Goal: Use online tool/utility: Utilize a website feature to perform a specific function

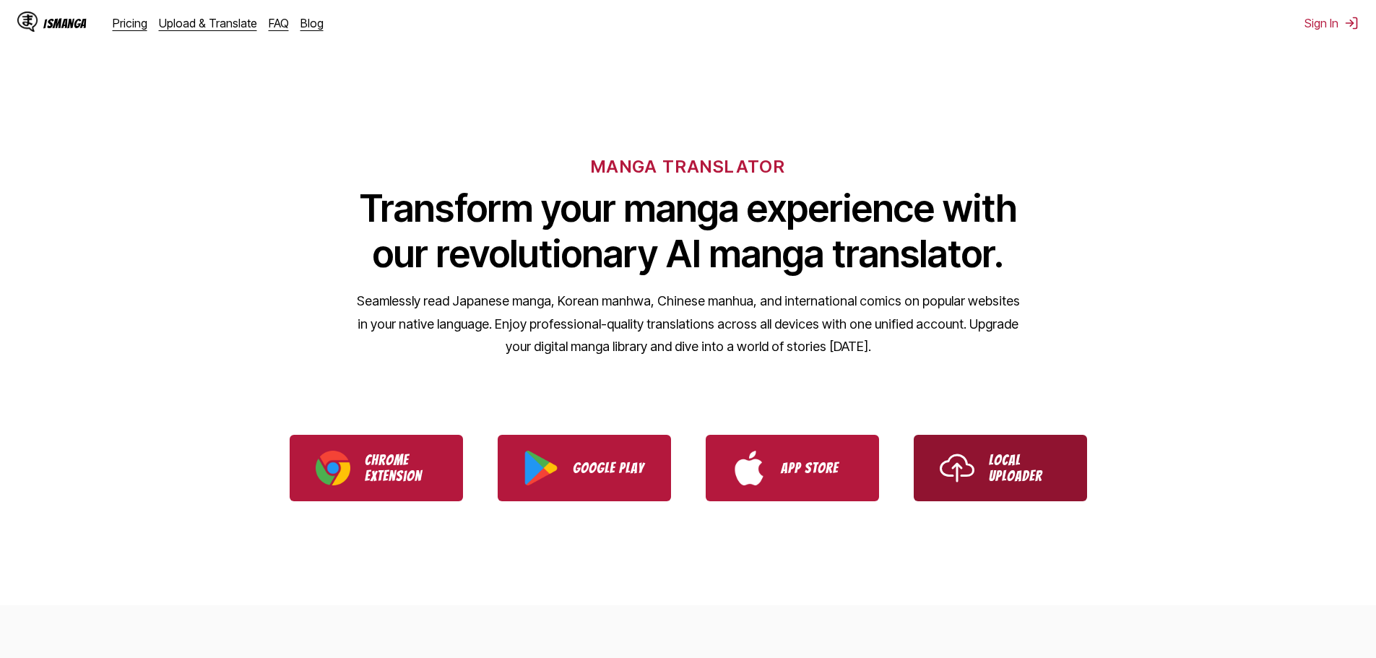
click at [983, 459] on link "Local Uploader" at bounding box center [999, 468] width 173 height 66
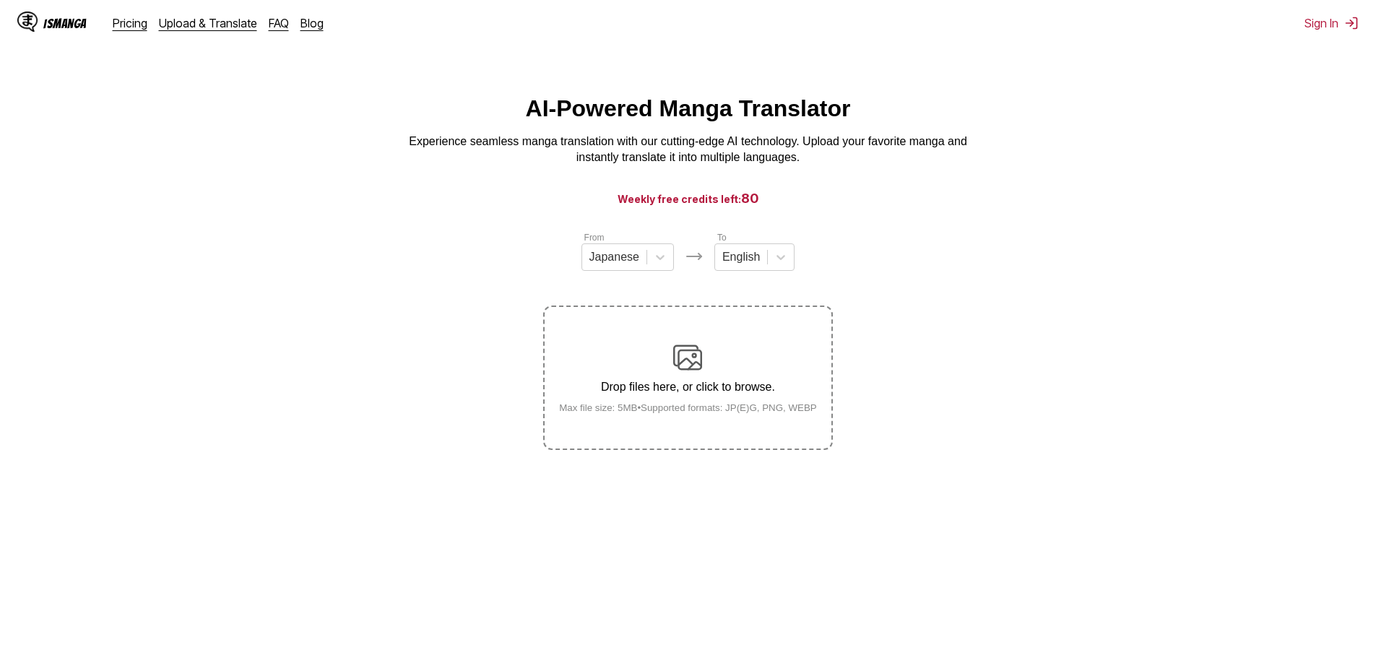
click at [691, 358] on img at bounding box center [687, 357] width 29 height 29
click at [0, 0] on input "Drop files here, or click to browse. Max file size: 5MB • Supported formats: JP…" at bounding box center [0, 0] width 0 height 0
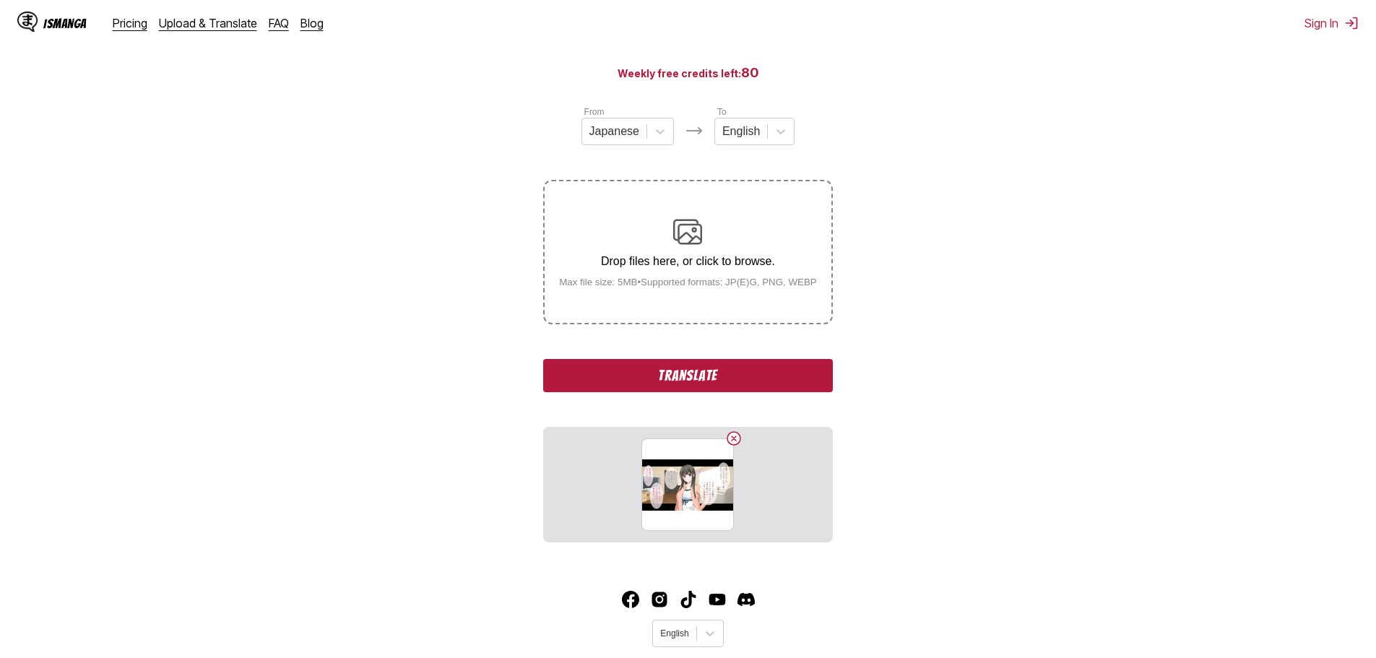
scroll to position [164, 0]
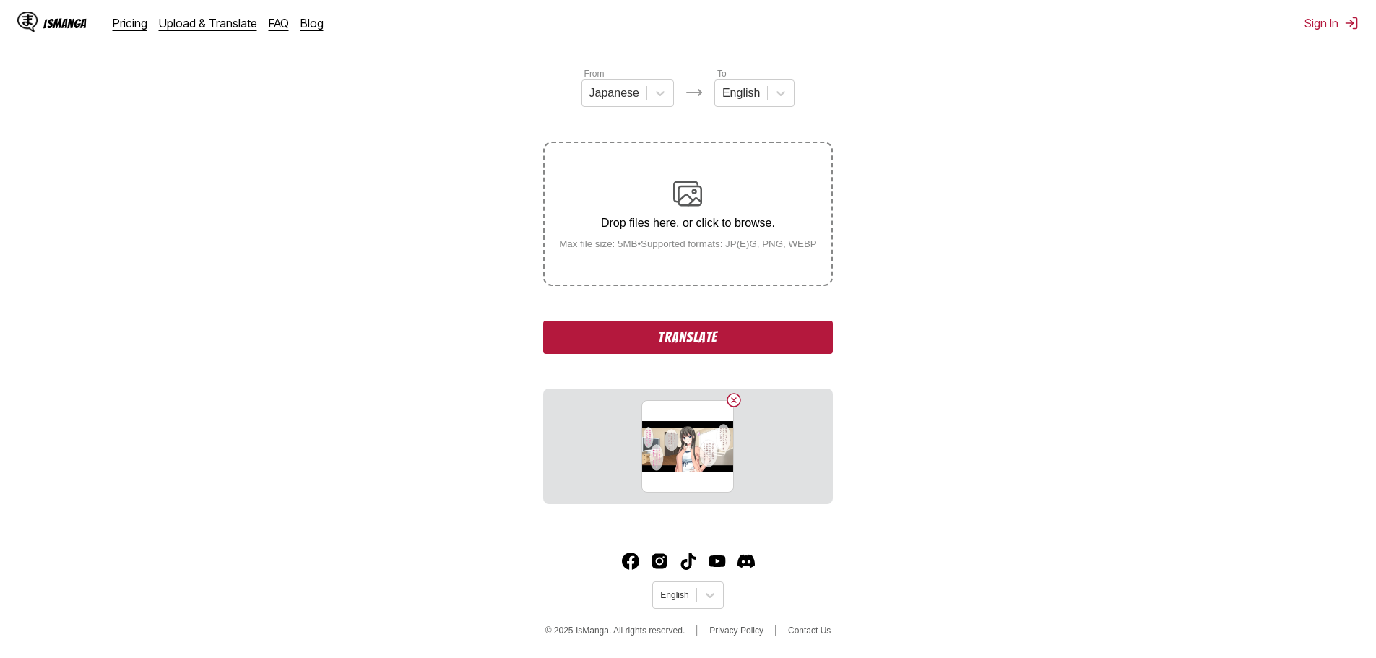
click at [770, 343] on button "Translate" at bounding box center [687, 337] width 289 height 33
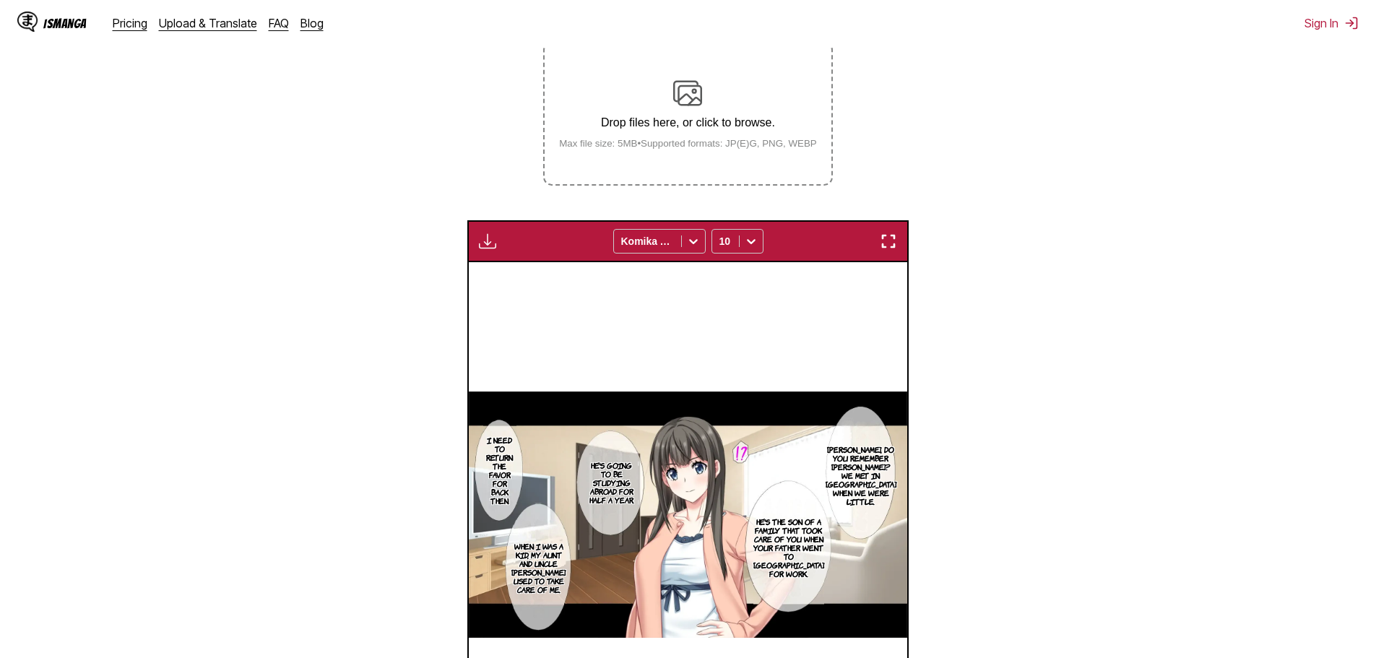
scroll to position [263, 0]
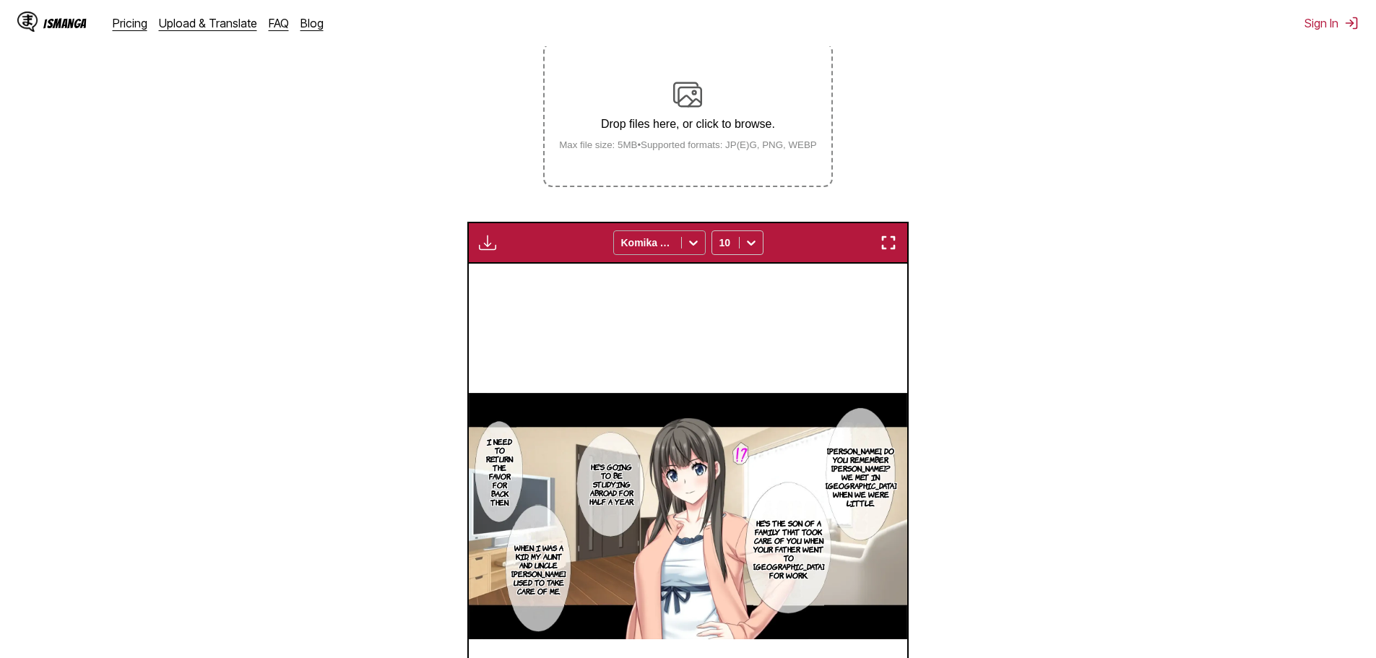
click at [687, 243] on icon at bounding box center [693, 242] width 14 height 14
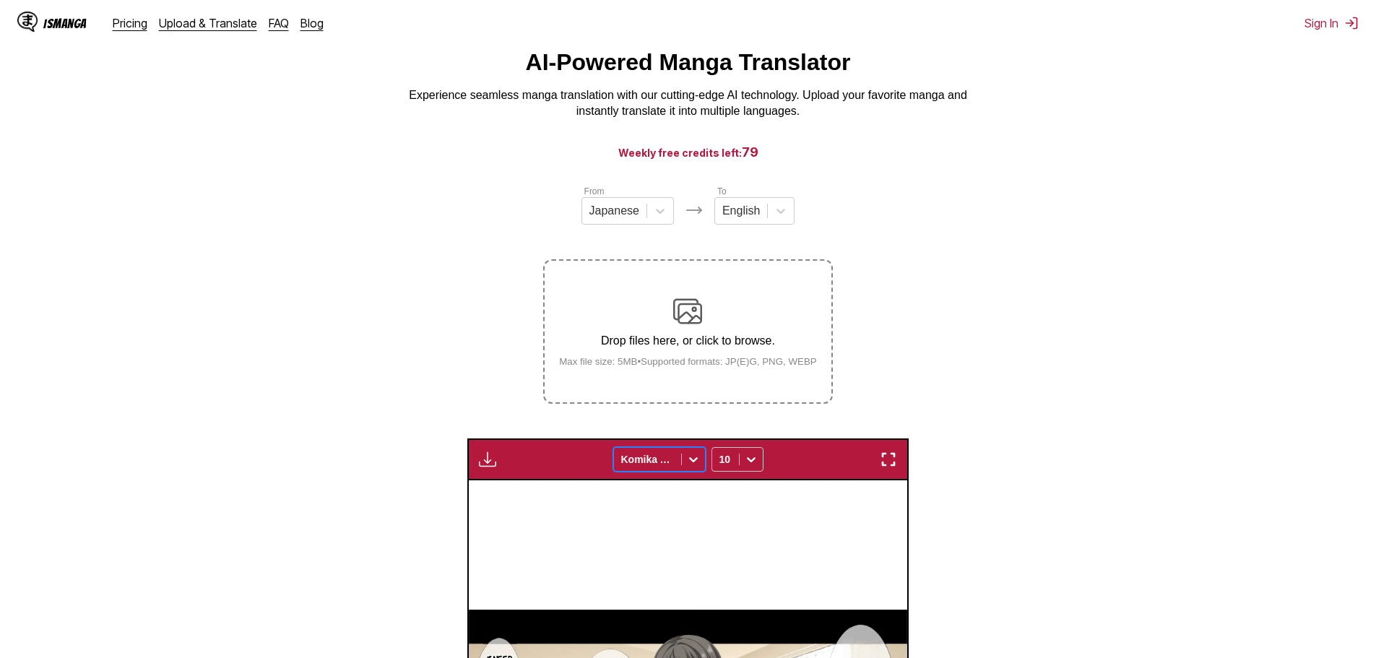
scroll to position [0, 0]
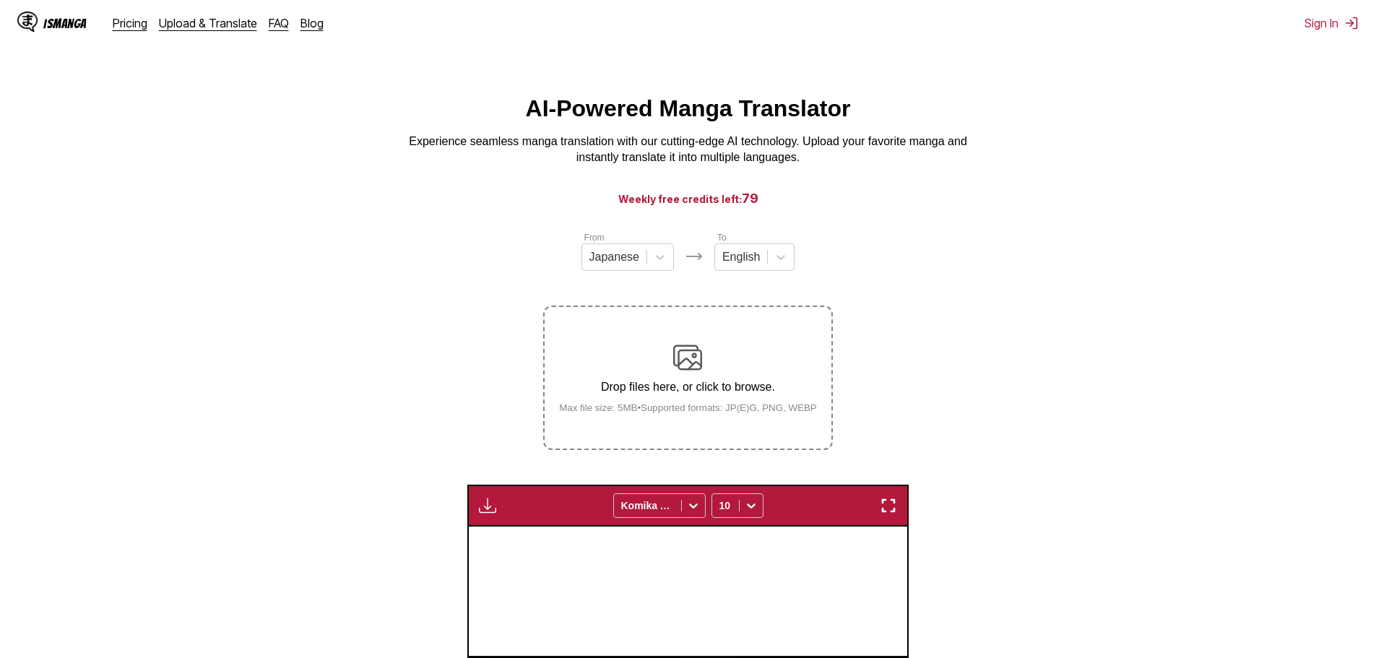
click at [1032, 455] on section "From Japanese To English Drop files here, or click to browse. Max file size: 5M…" at bounding box center [688, 651] width 1352 height 843
click at [696, 505] on icon at bounding box center [693, 505] width 14 height 14
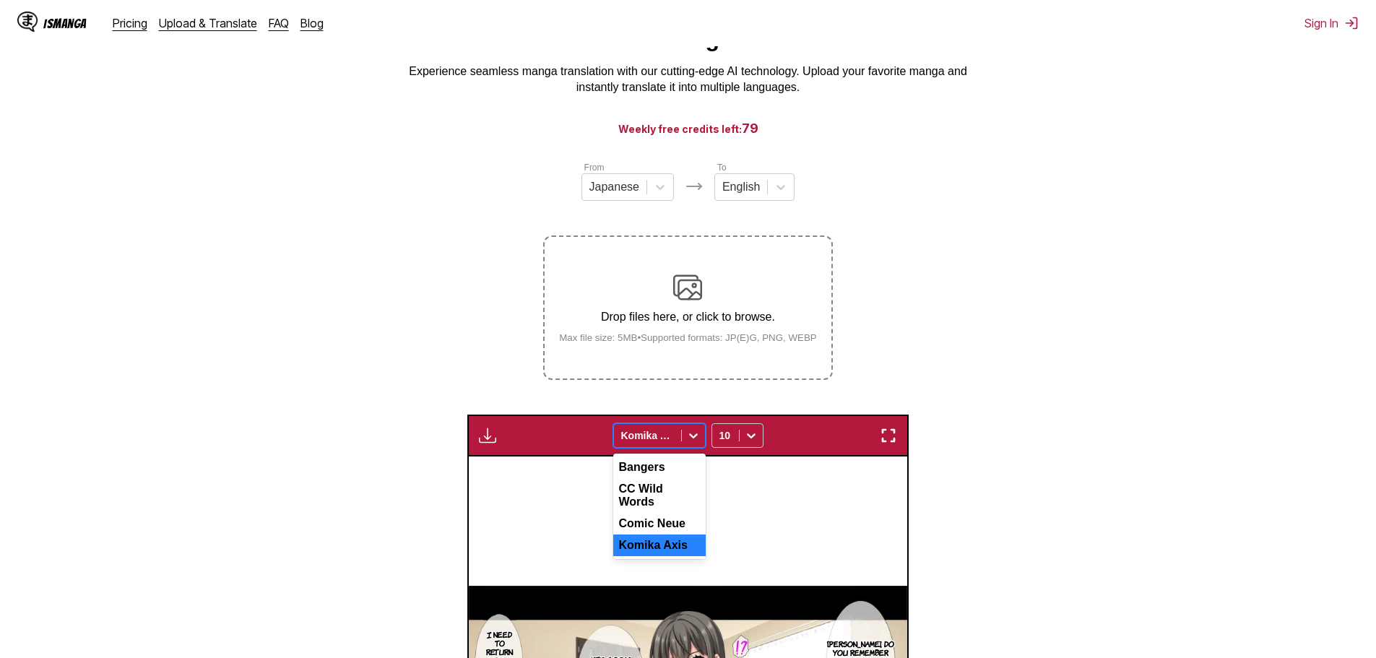
scroll to position [72, 0]
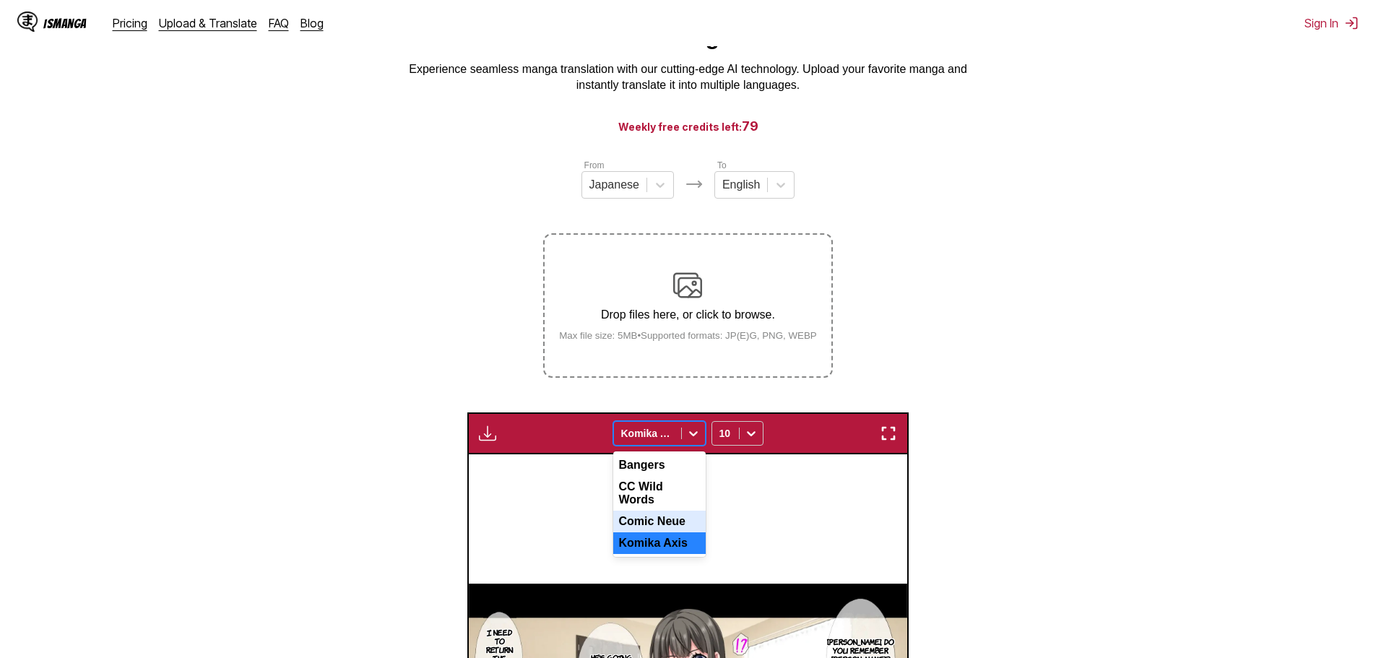
click at [648, 510] on div "Comic Neue" at bounding box center [659, 521] width 92 height 22
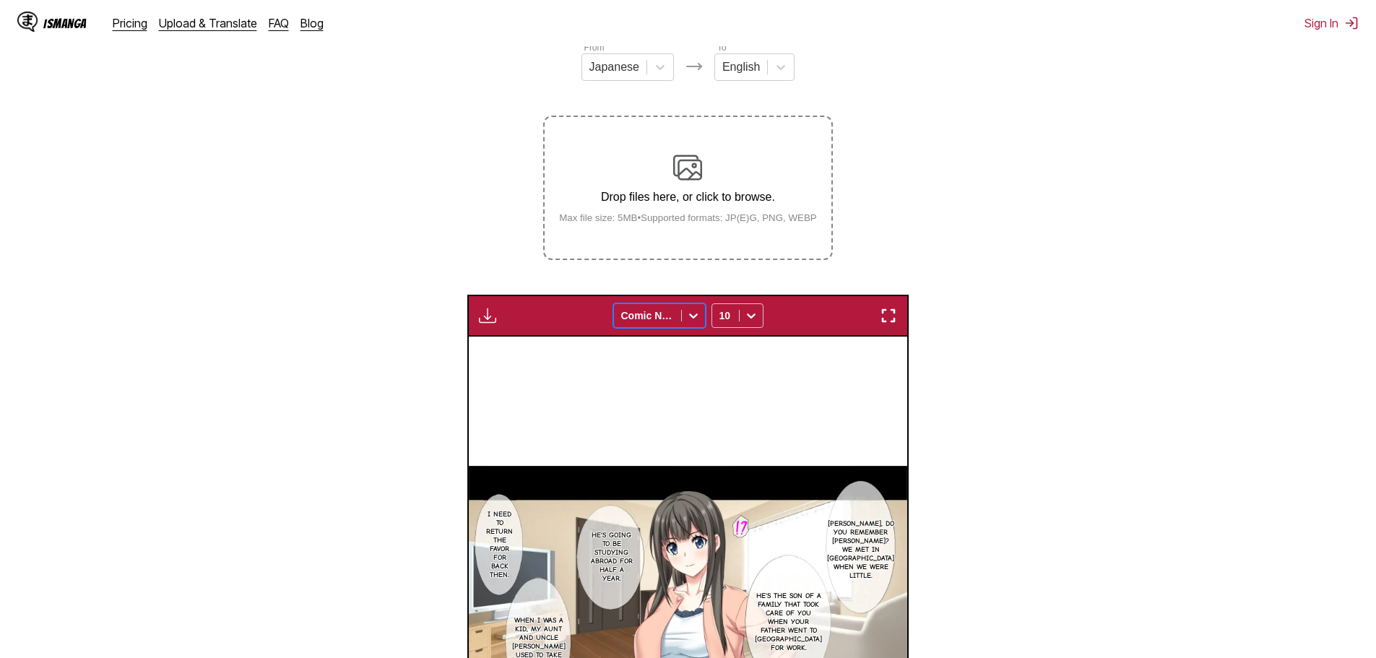
scroll to position [217, 0]
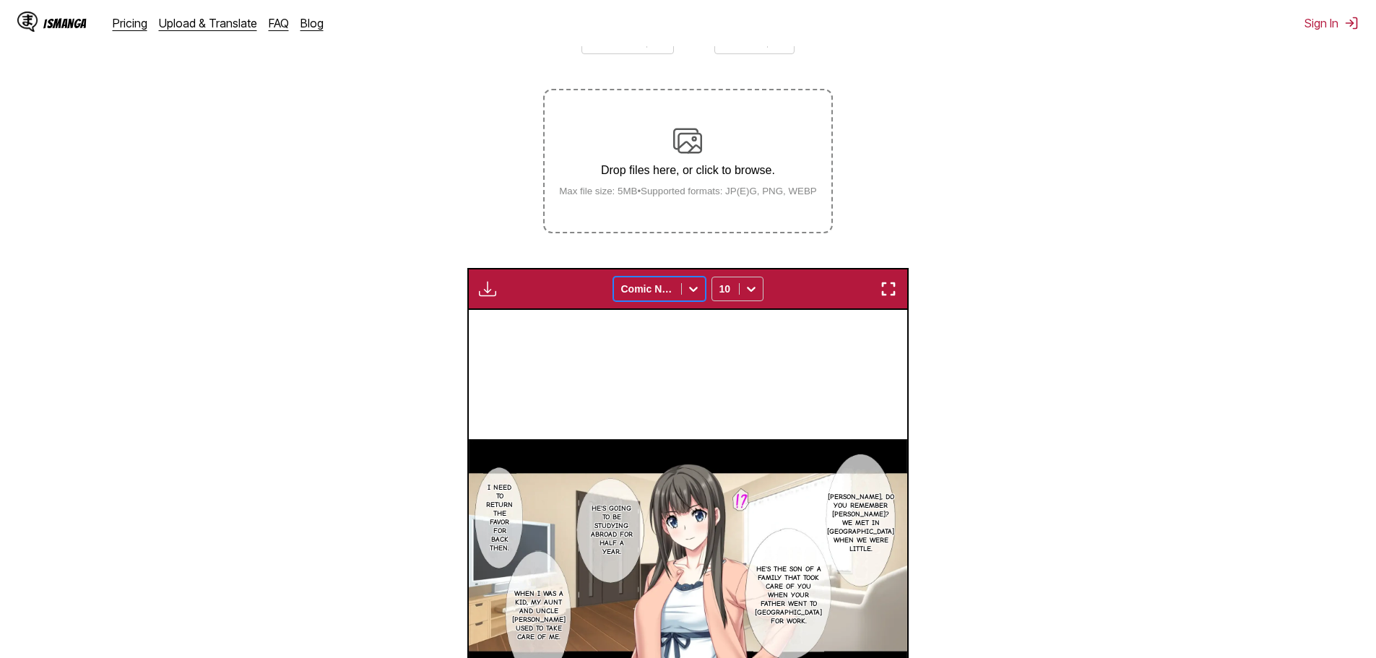
click at [699, 289] on icon at bounding box center [693, 289] width 14 height 14
click at [657, 345] on div "CC Wild Words" at bounding box center [659, 348] width 92 height 35
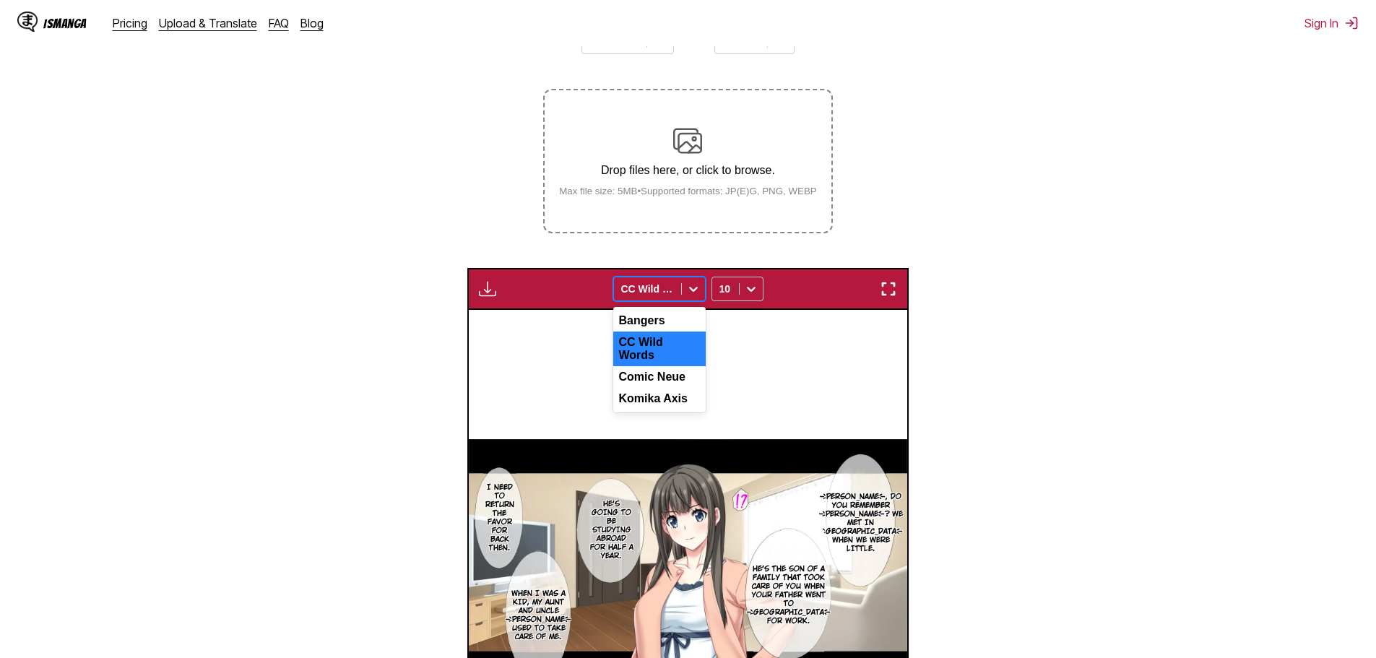
click at [694, 290] on icon at bounding box center [693, 289] width 14 height 14
click at [673, 320] on div "Bangers" at bounding box center [659, 321] width 92 height 22
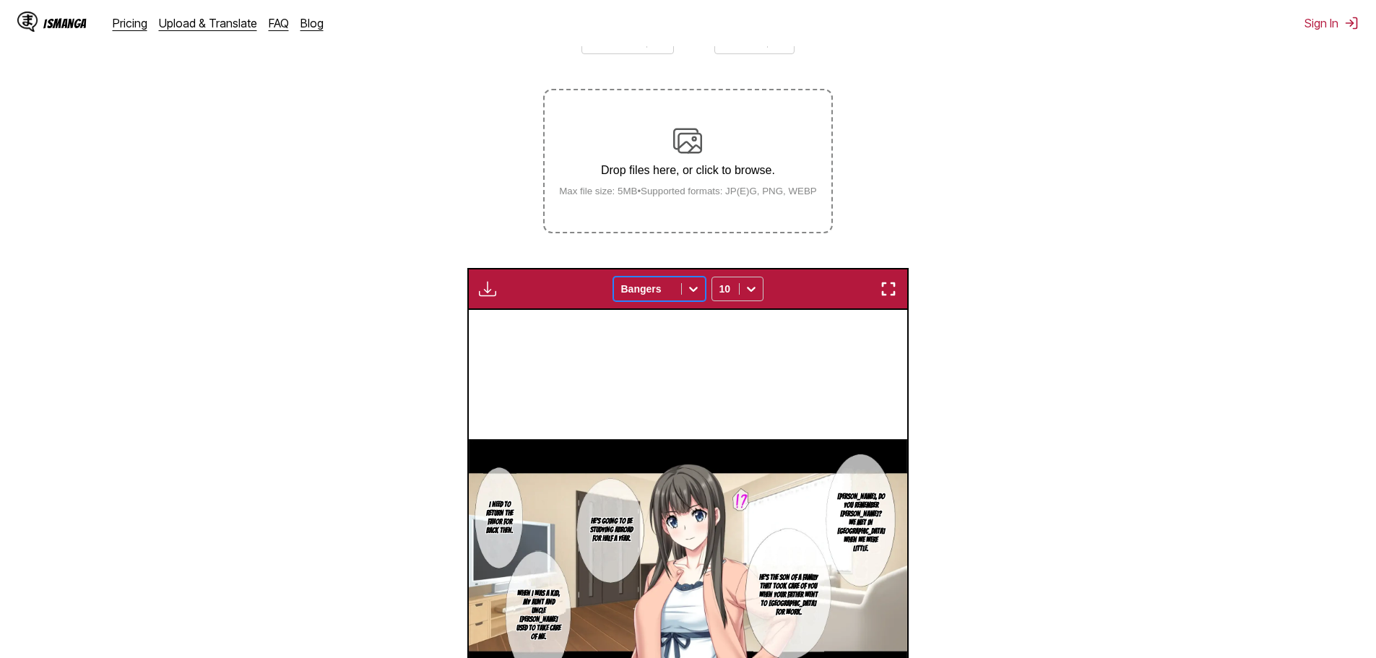
click at [692, 293] on icon at bounding box center [693, 289] width 14 height 14
click at [666, 375] on div "Comic Neue" at bounding box center [659, 377] width 92 height 22
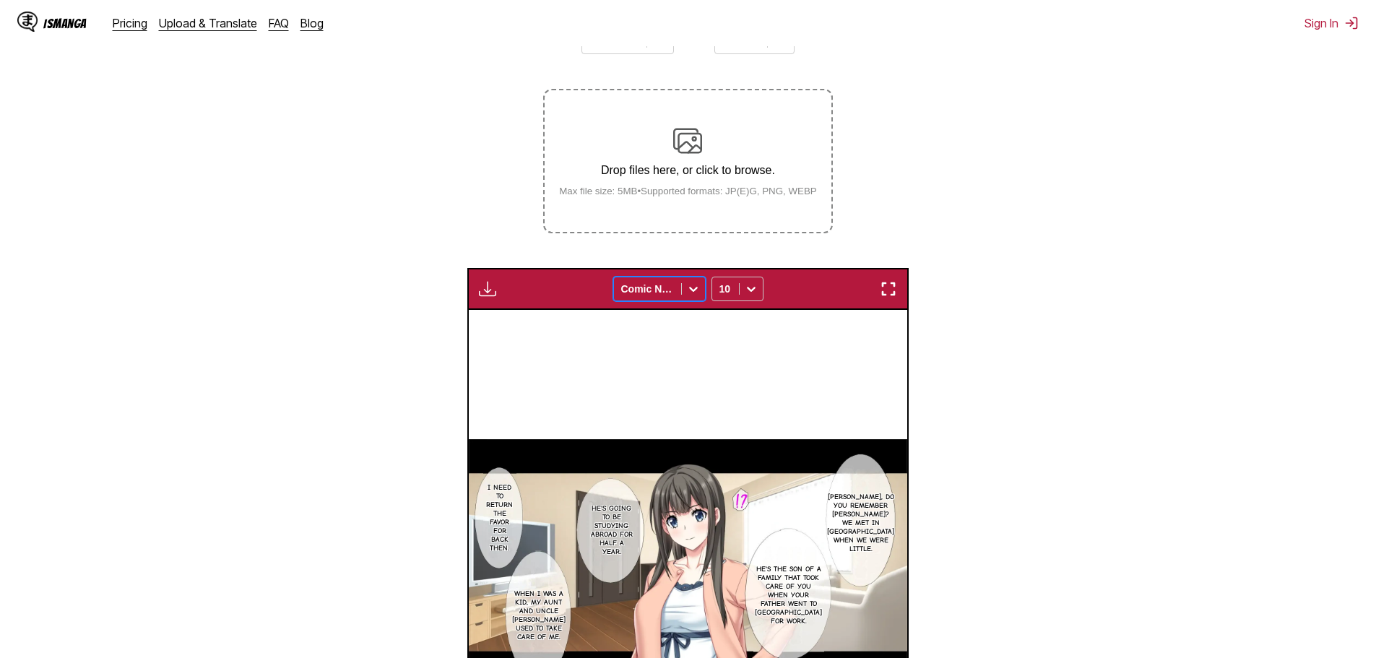
click at [685, 292] on div at bounding box center [693, 288] width 23 height 23
click at [648, 388] on div "Komika Axis" at bounding box center [659, 399] width 92 height 22
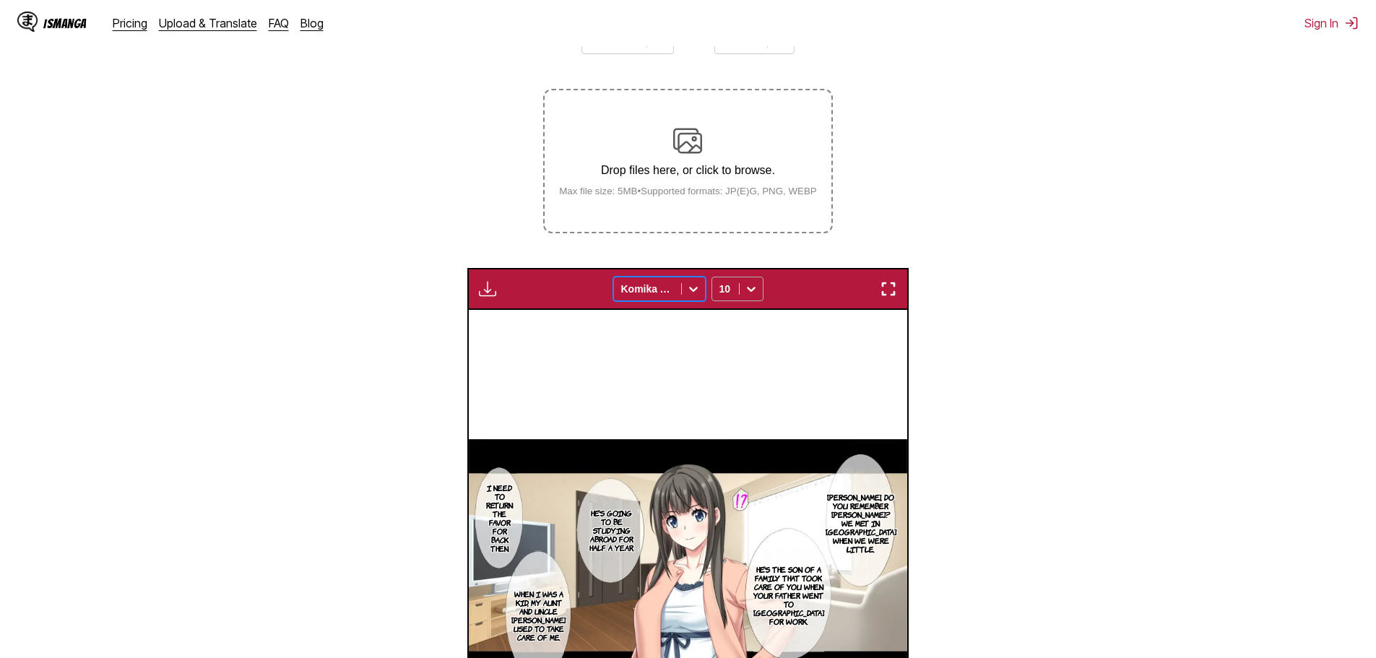
click at [752, 289] on icon at bounding box center [751, 289] width 14 height 14
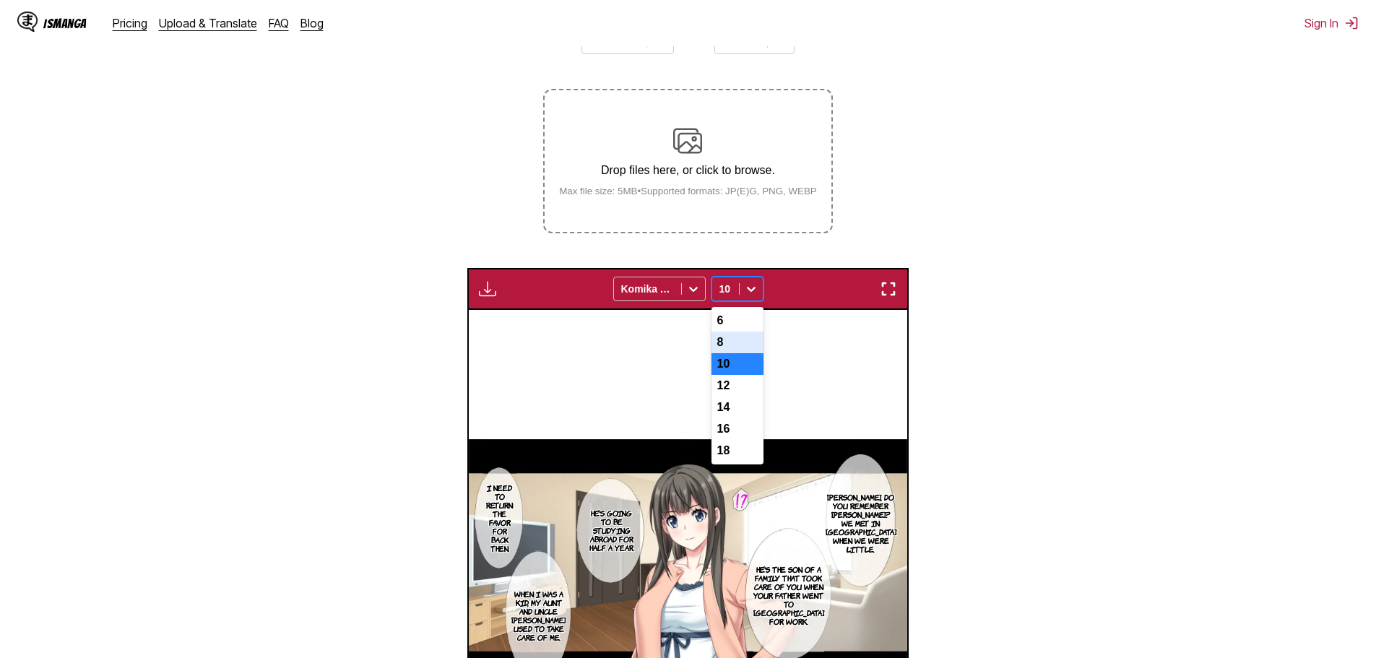
click at [730, 340] on div "8" at bounding box center [737, 342] width 52 height 22
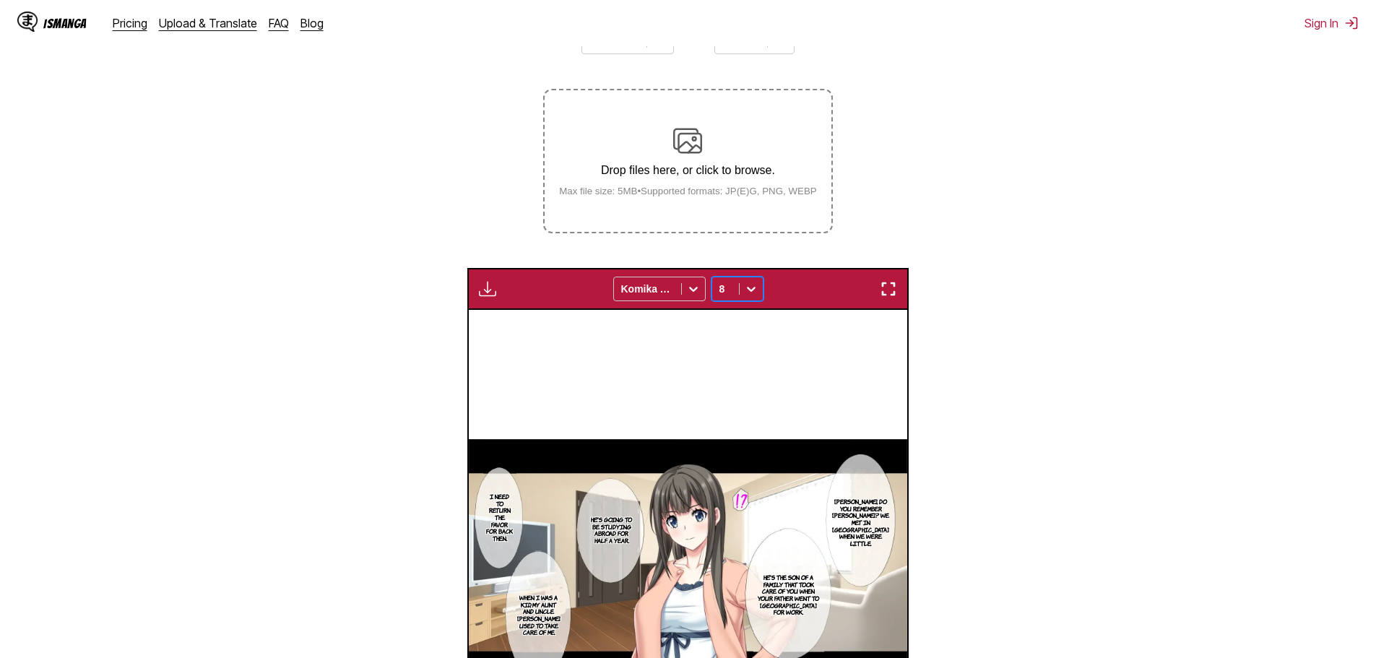
click at [752, 283] on icon at bounding box center [751, 289] width 14 height 14
click at [723, 459] on div "18" at bounding box center [737, 451] width 52 height 22
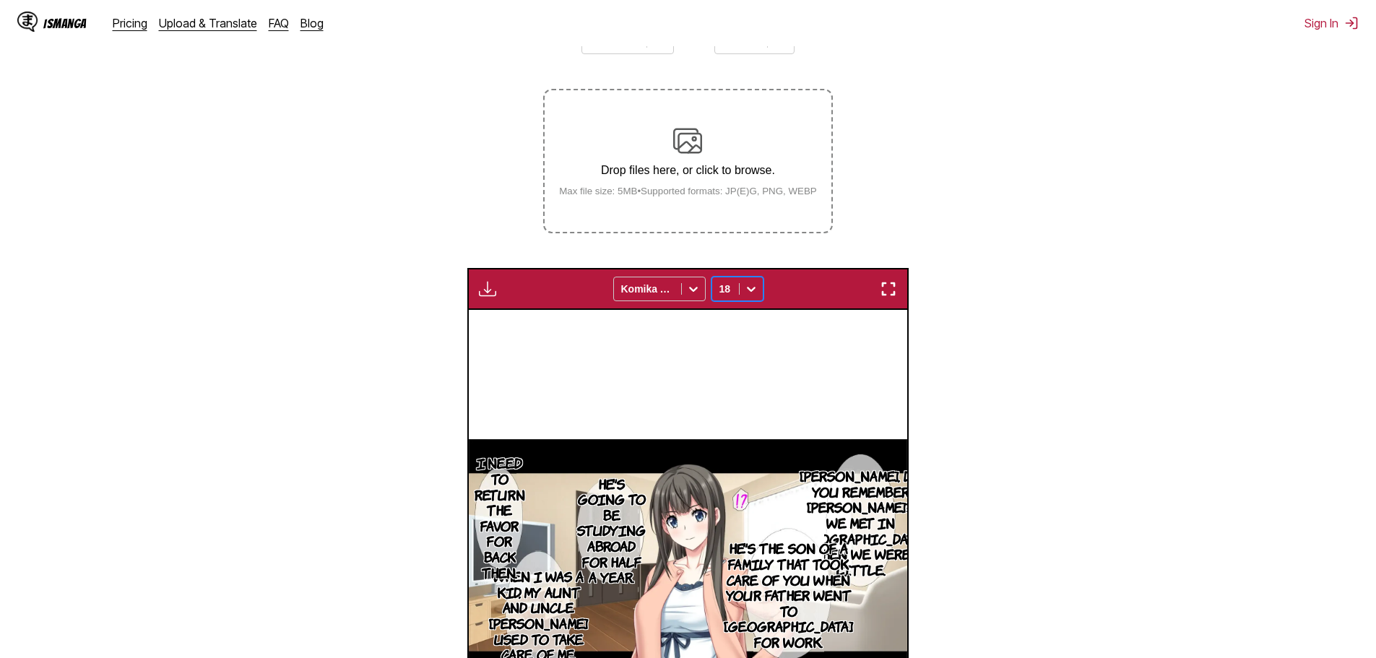
click at [755, 293] on icon at bounding box center [751, 289] width 14 height 14
click at [728, 396] on div "12" at bounding box center [737, 386] width 52 height 22
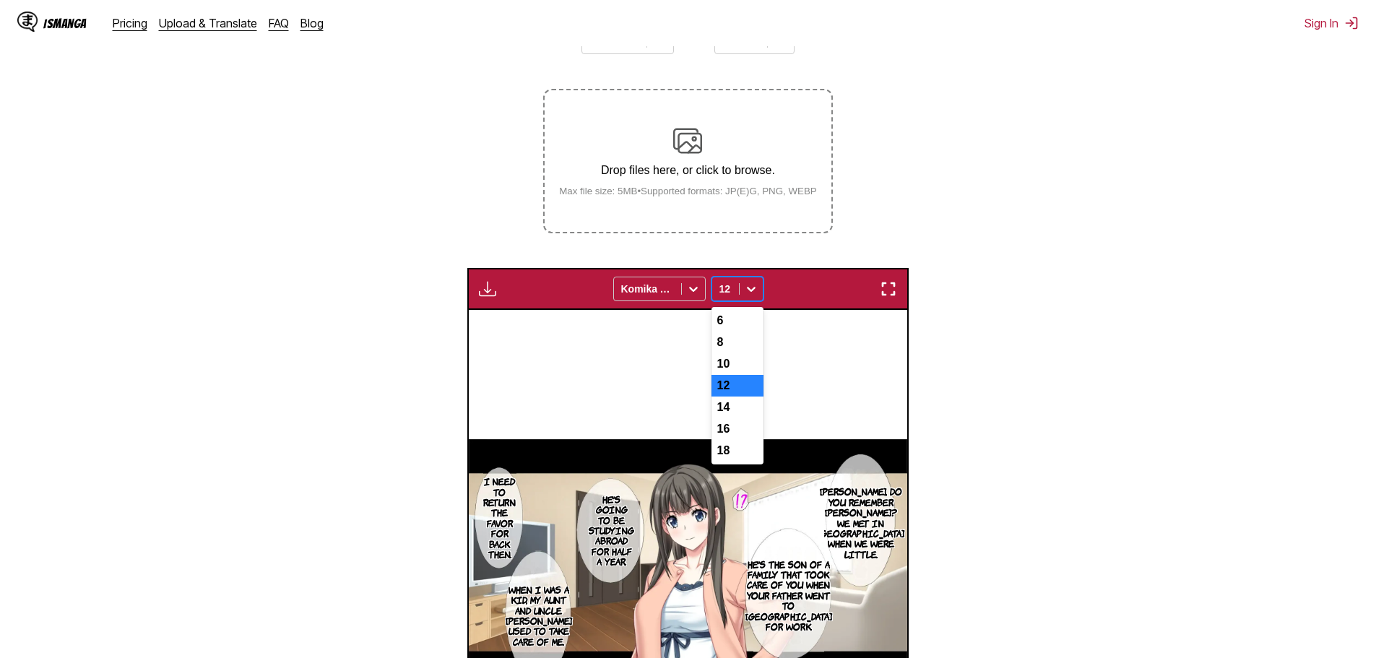
click at [744, 290] on icon at bounding box center [751, 289] width 14 height 14
click at [734, 366] on div "10" at bounding box center [737, 364] width 52 height 22
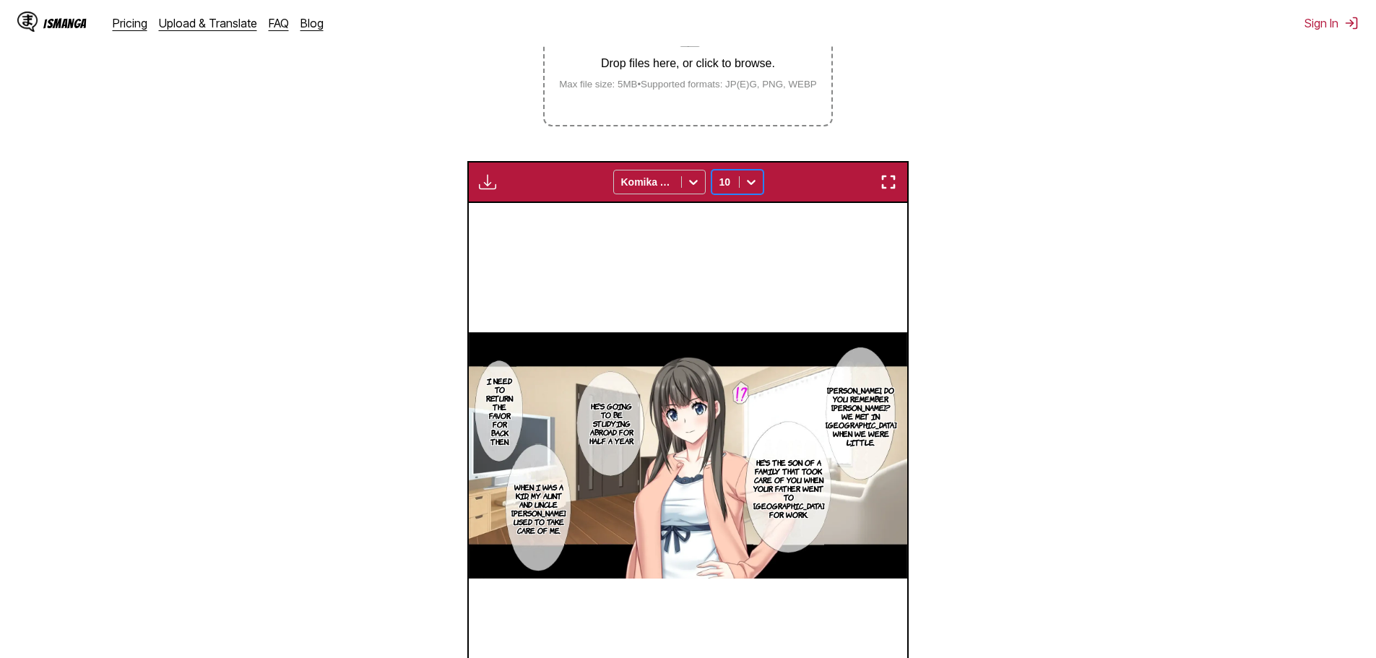
scroll to position [263, 0]
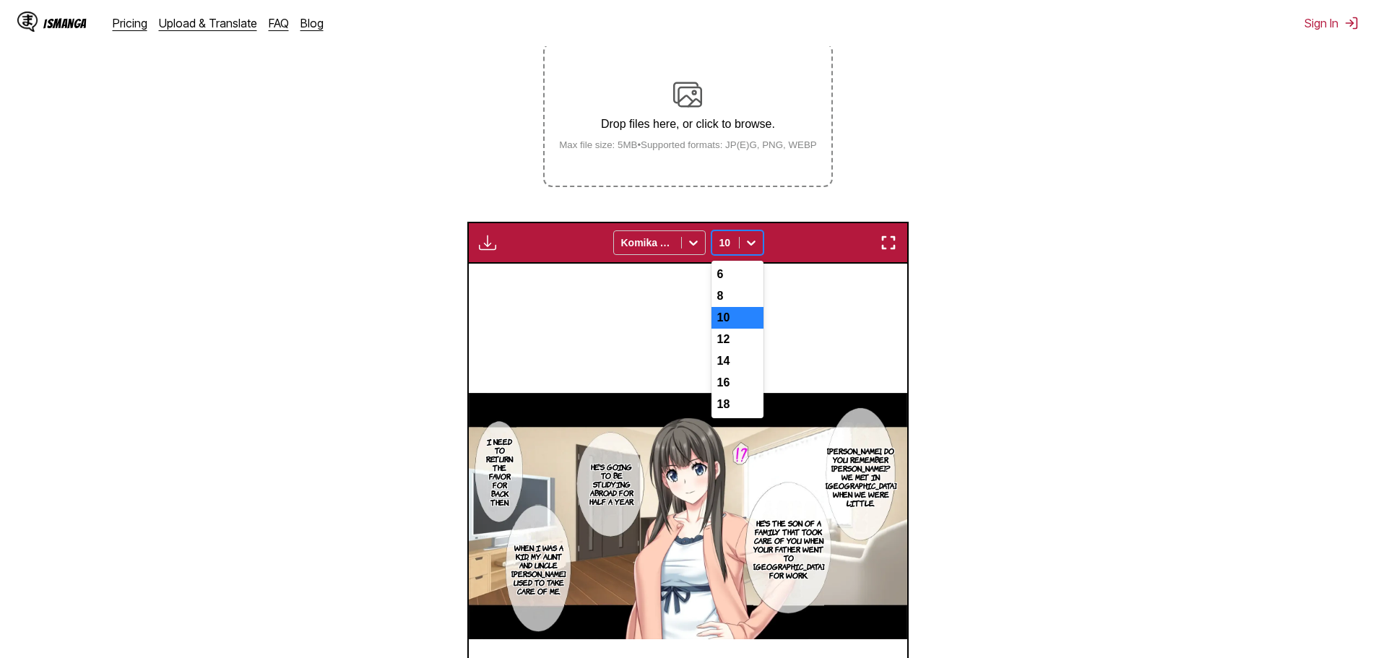
click at [748, 248] on icon at bounding box center [751, 242] width 14 height 14
click at [731, 299] on div "8" at bounding box center [737, 296] width 52 height 22
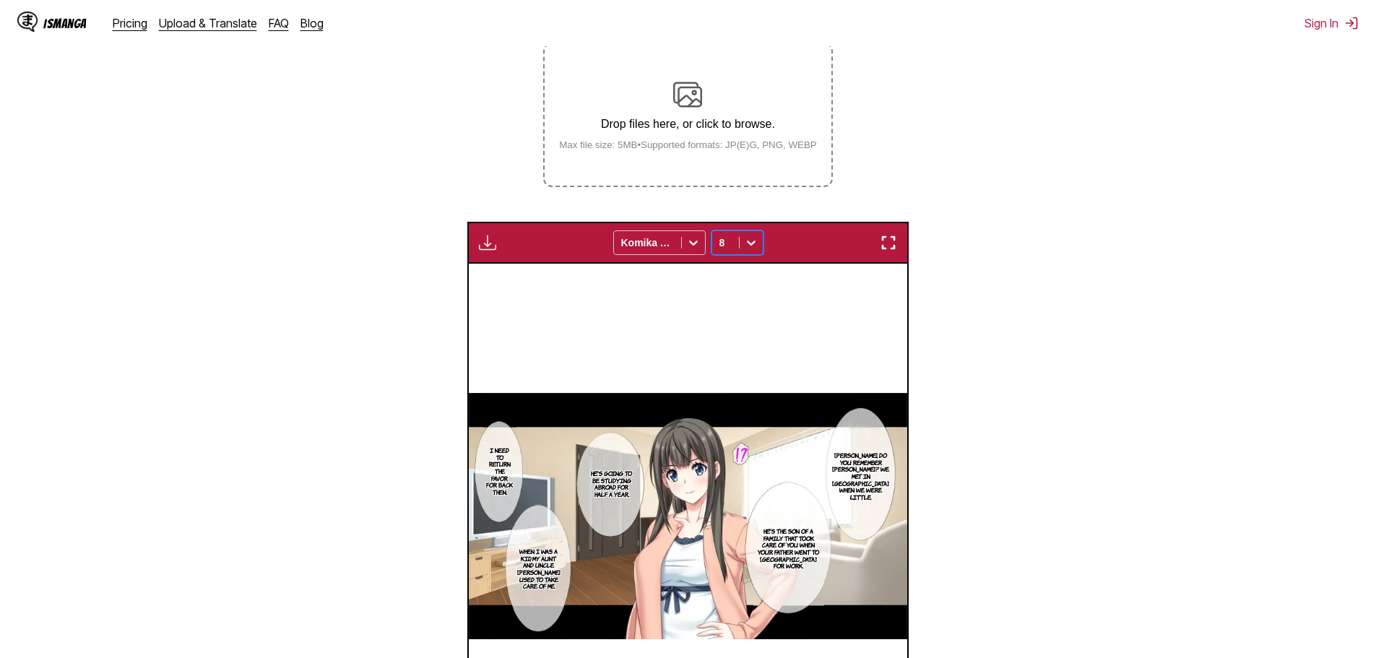
click at [752, 248] on icon at bounding box center [751, 242] width 14 height 14
click at [736, 327] on div "10" at bounding box center [737, 318] width 52 height 22
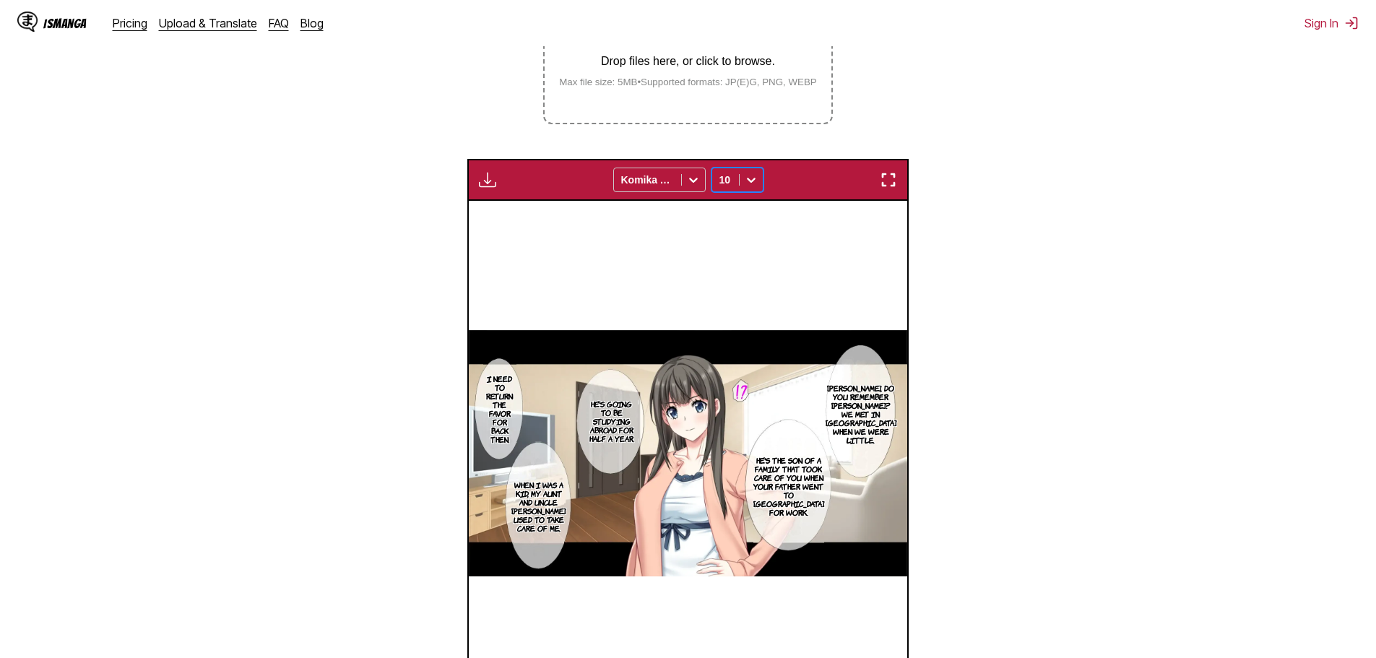
scroll to position [289, 0]
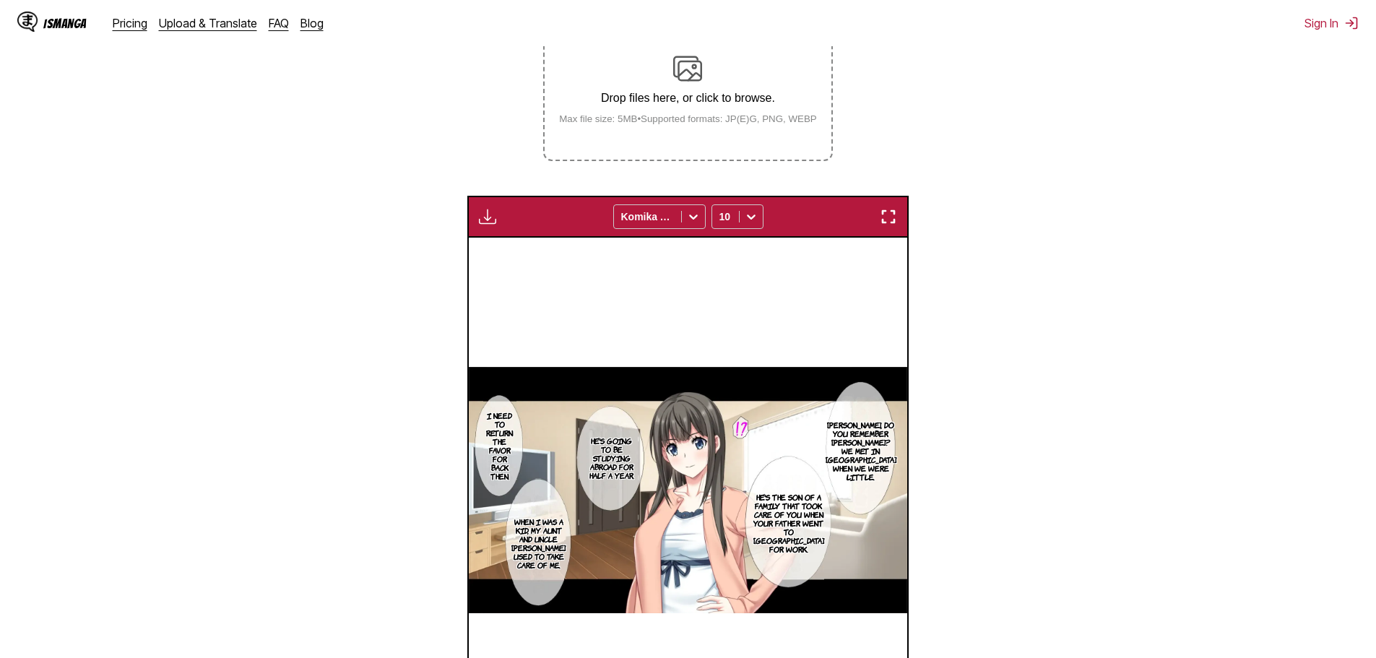
click at [479, 222] on img "button" at bounding box center [487, 216] width 17 height 17
click at [1074, 284] on section "From Japanese To English Drop files here, or click to browse. Max file size: 5M…" at bounding box center [688, 363] width 1352 height 843
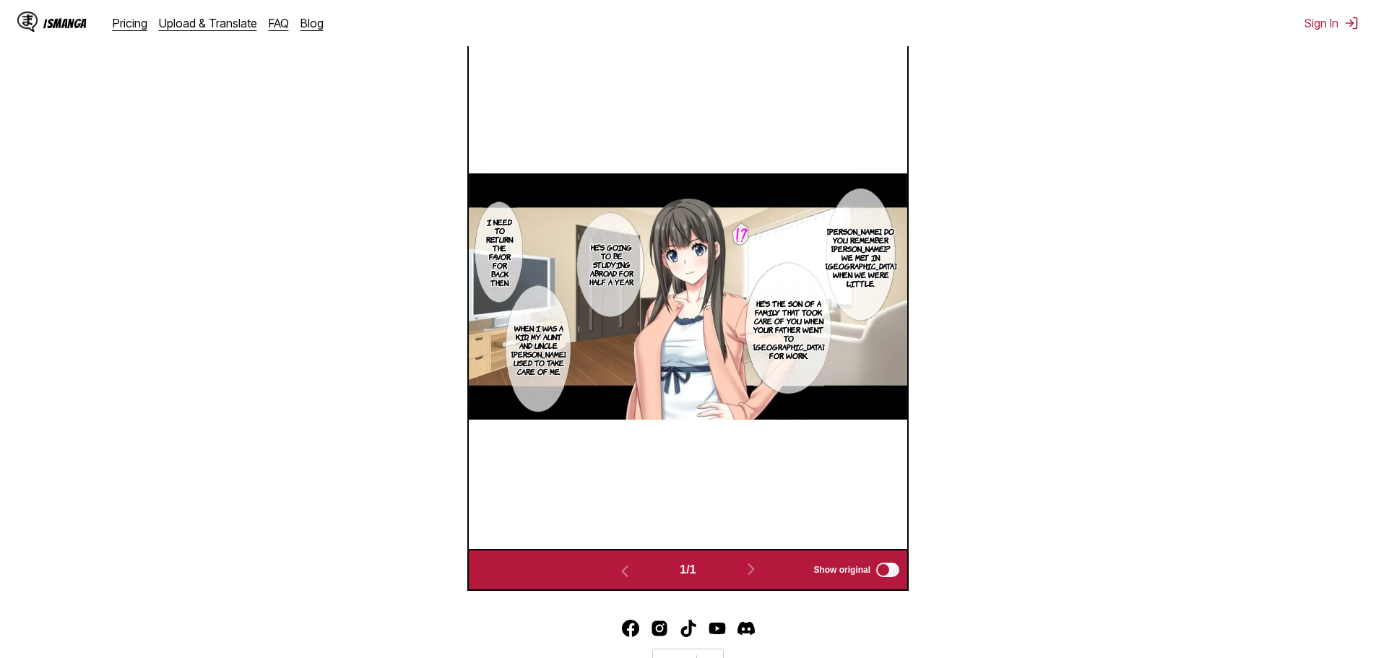
scroll to position [552, 0]
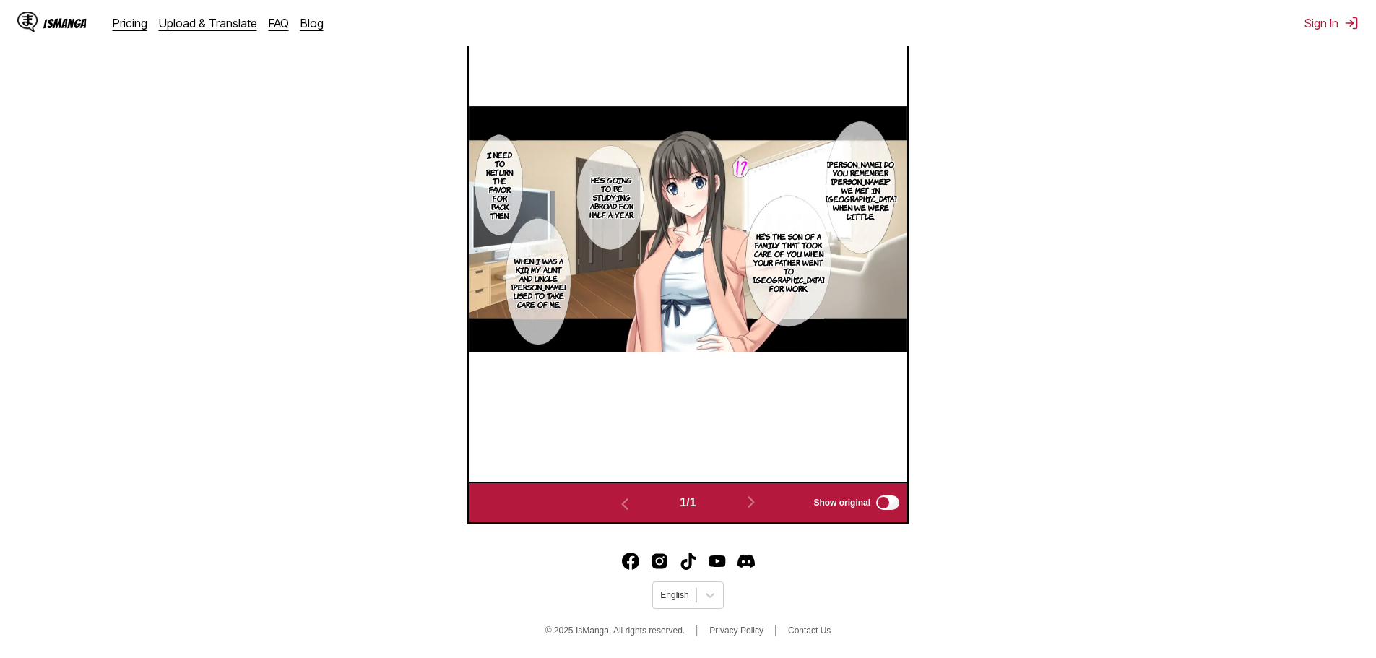
drag, startPoint x: 750, startPoint y: 230, endPoint x: 1028, endPoint y: 269, distance: 280.7
click at [1028, 269] on section "From Japanese To English Drop files here, or click to browse. Max file size: 5M…" at bounding box center [688, 102] width 1352 height 843
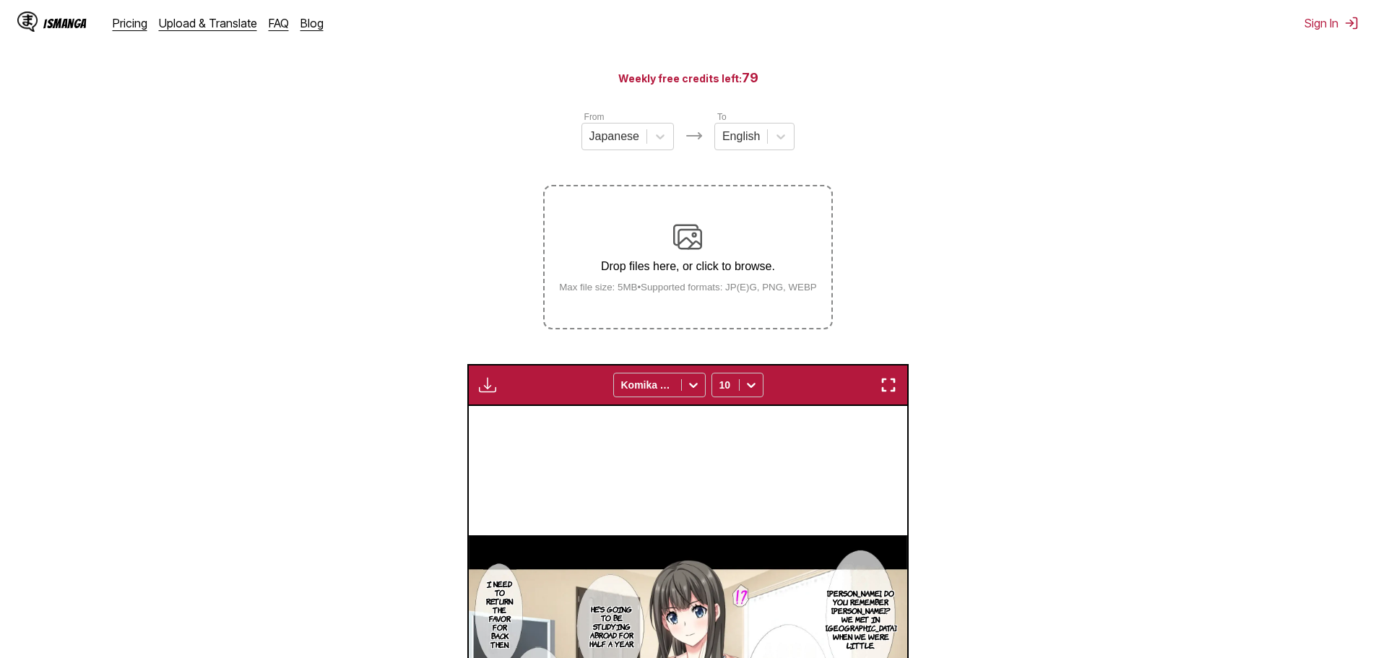
scroll to position [118, 0]
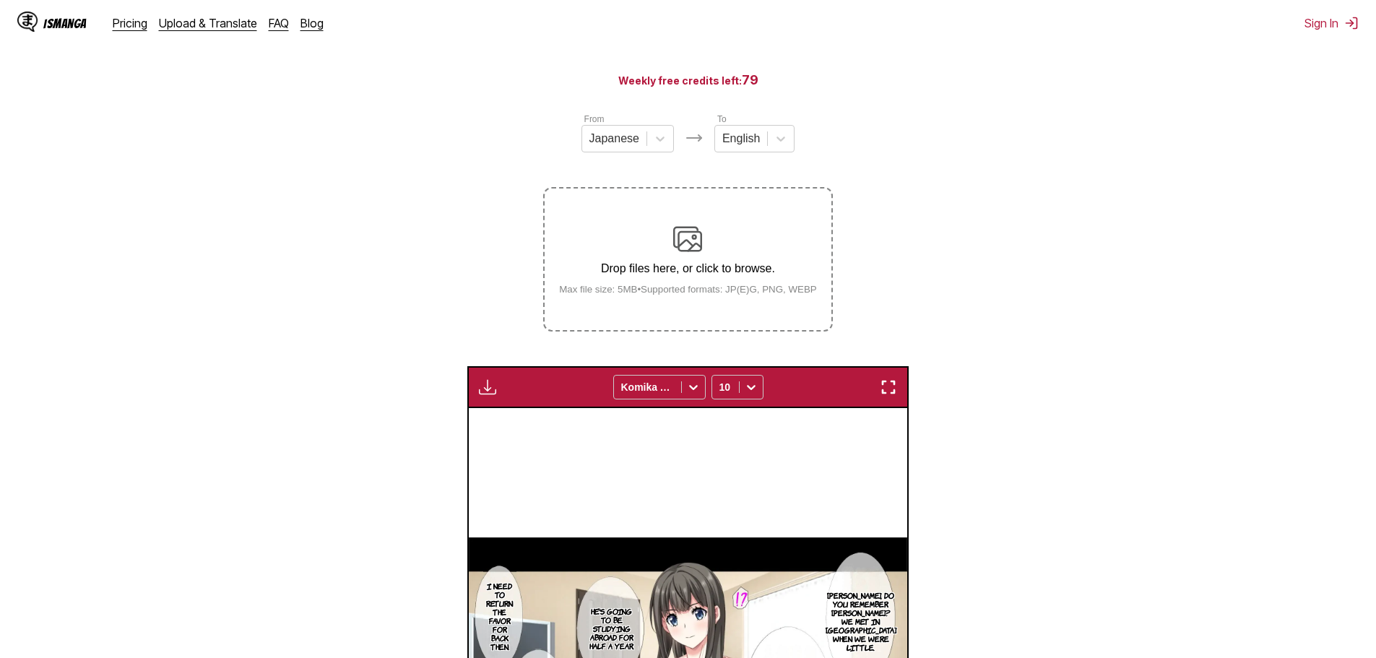
click at [674, 284] on div "Drop files here, or click to browse. Max file size: 5MB • Supported formats: JP…" at bounding box center [687, 260] width 281 height 70
click at [0, 0] on input "Drop files here, or click to browse. Max file size: 5MB • Supported formats: JP…" at bounding box center [0, 0] width 0 height 0
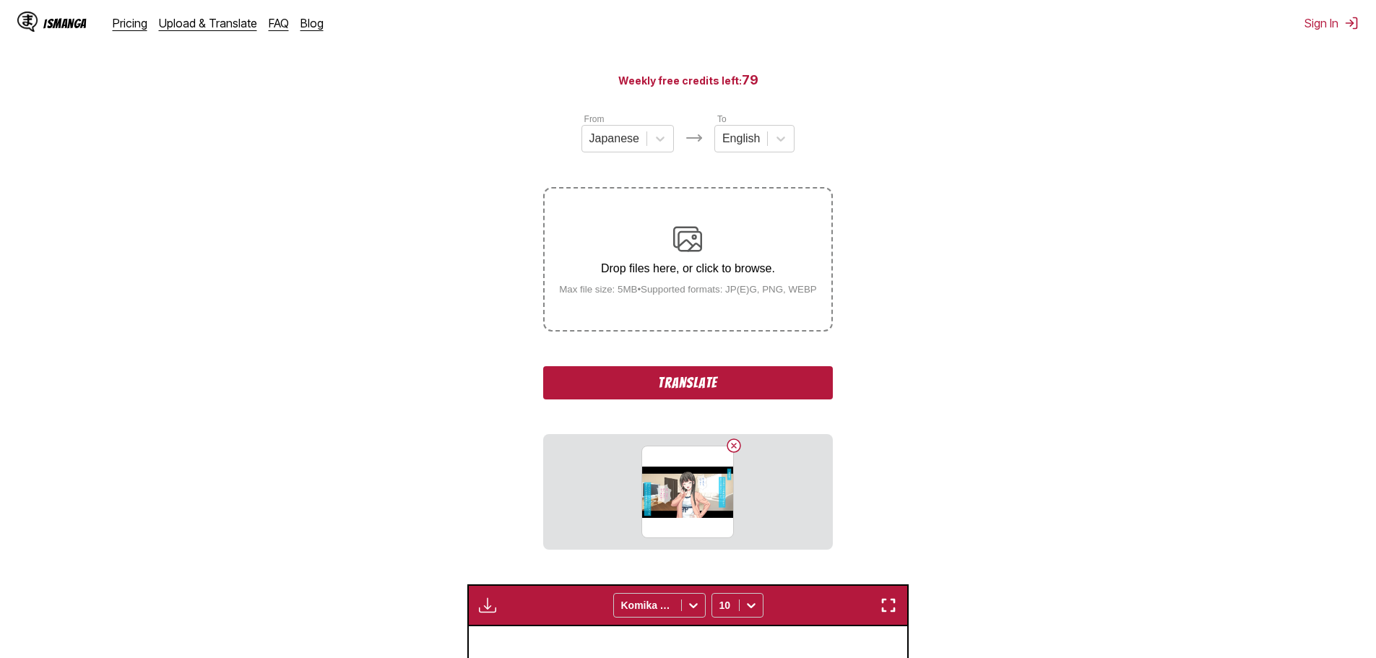
click at [758, 374] on button "Translate" at bounding box center [687, 382] width 289 height 33
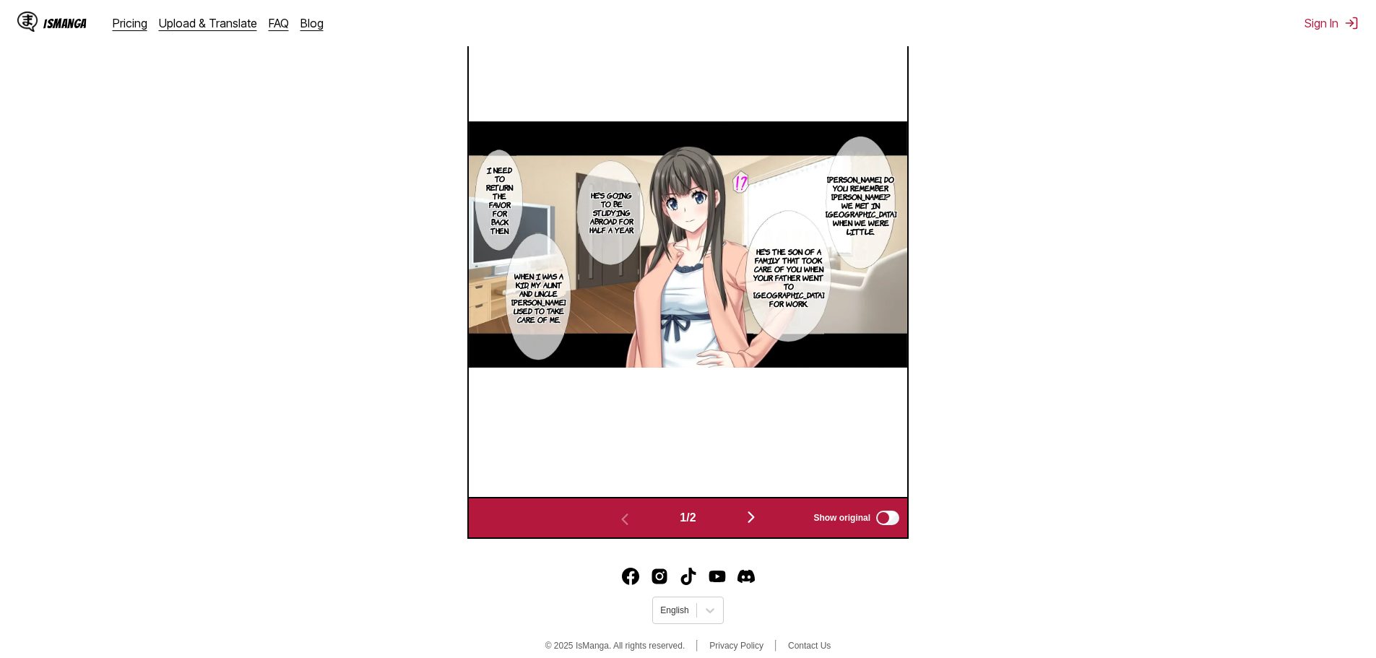
scroll to position [603, 0]
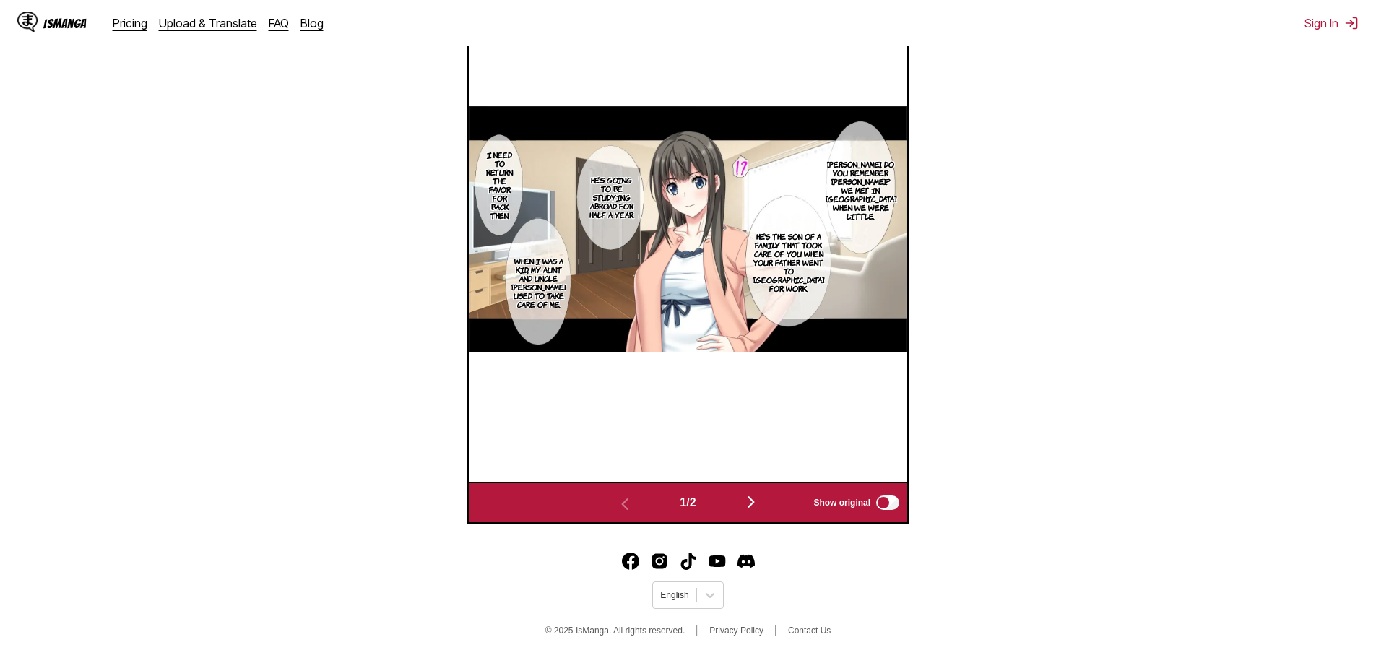
click at [750, 497] on img "button" at bounding box center [750, 501] width 17 height 17
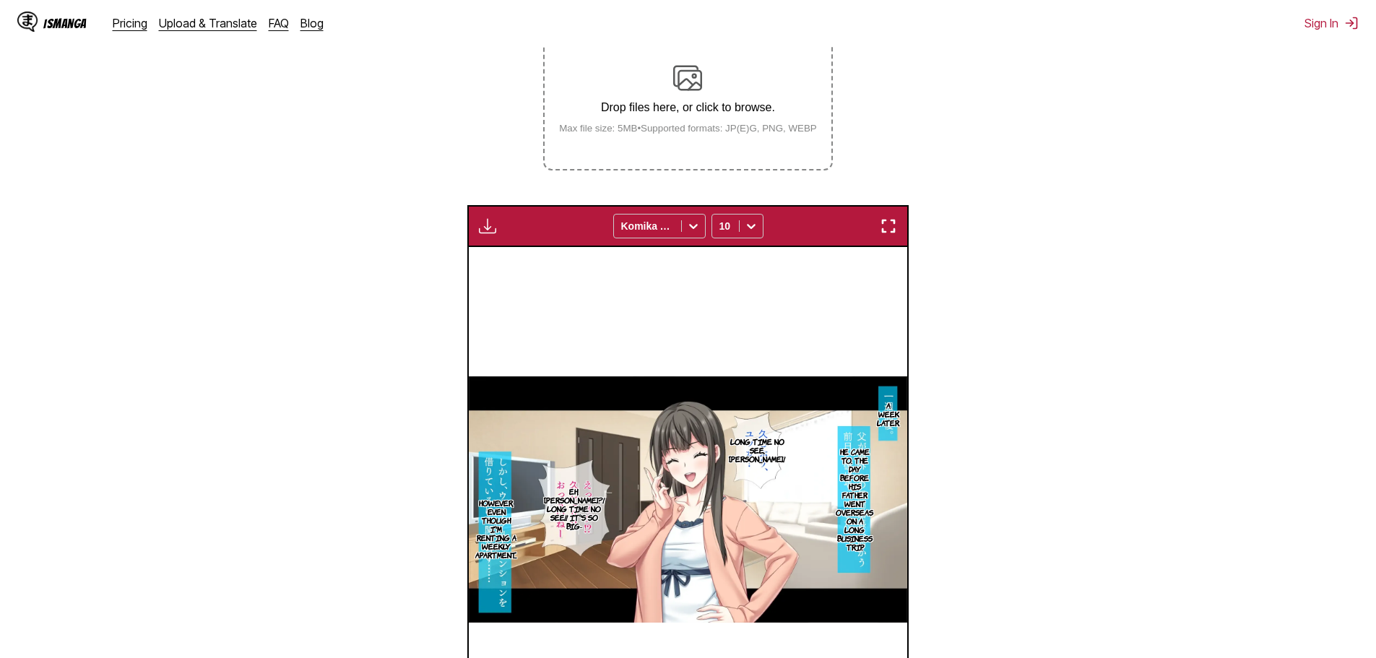
scroll to position [219, 0]
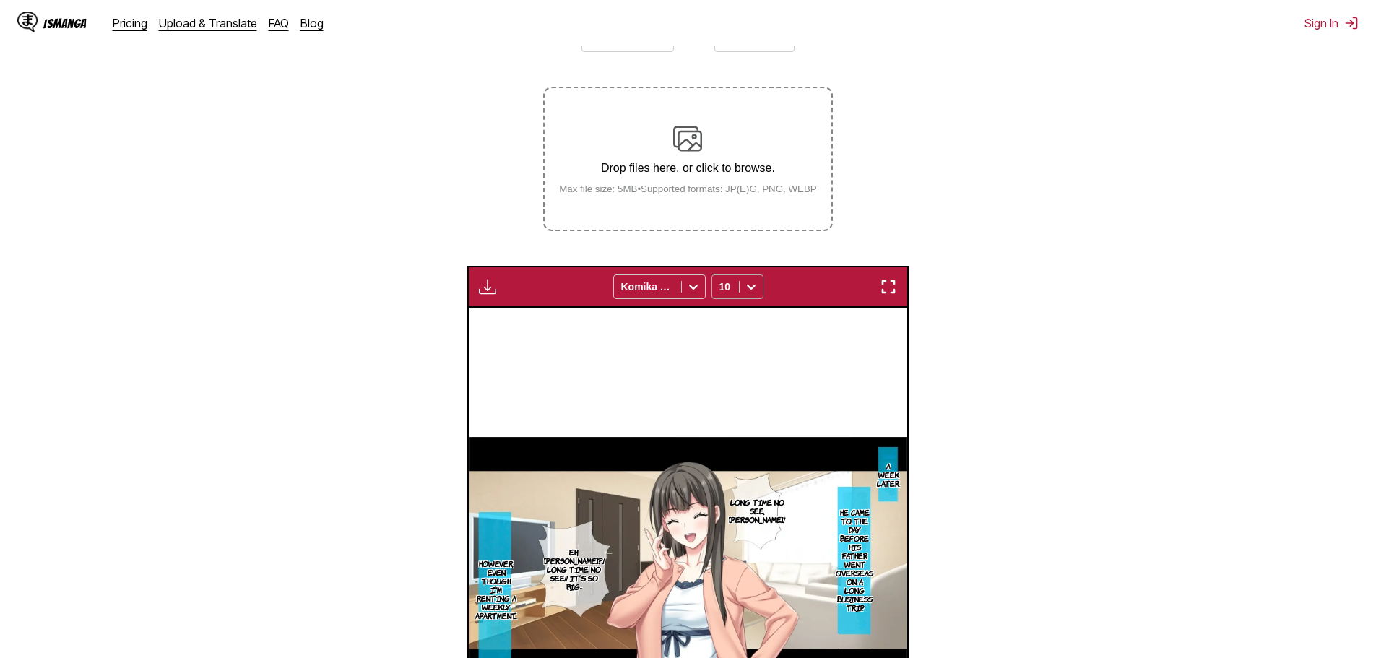
click at [748, 293] on icon at bounding box center [751, 286] width 14 height 14
click at [731, 339] on div "8" at bounding box center [737, 340] width 52 height 22
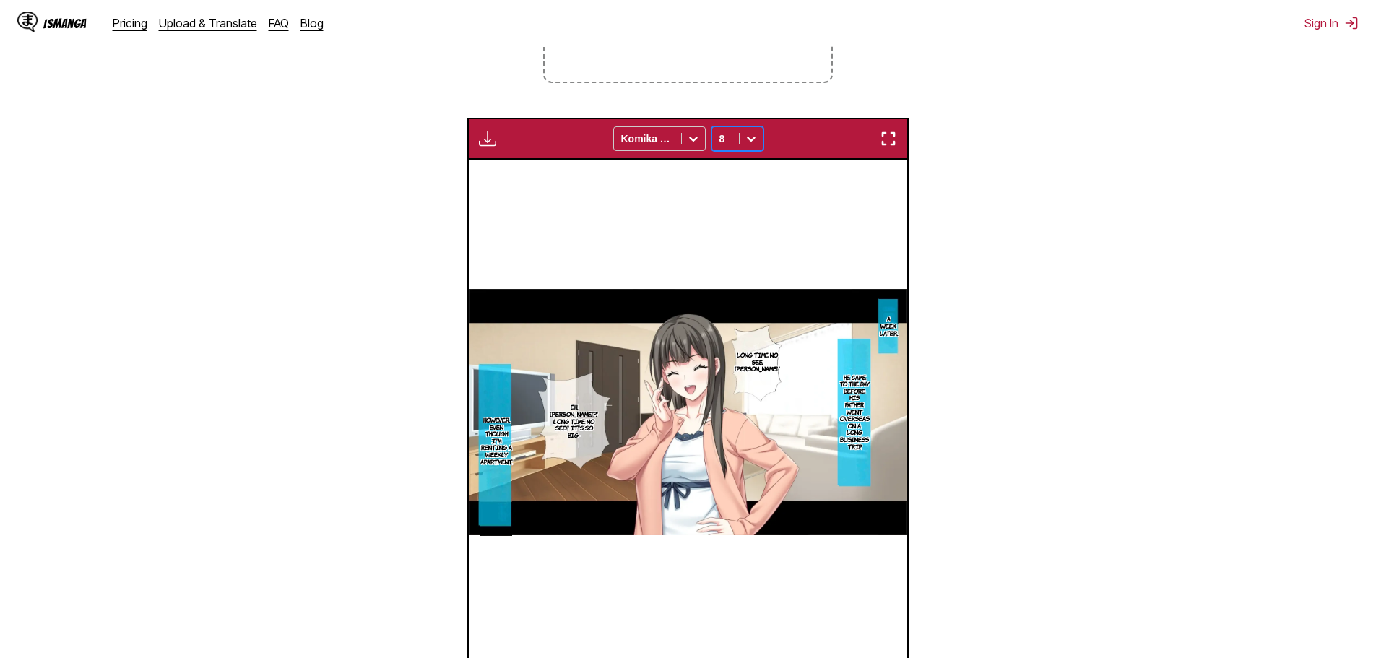
scroll to position [363, 0]
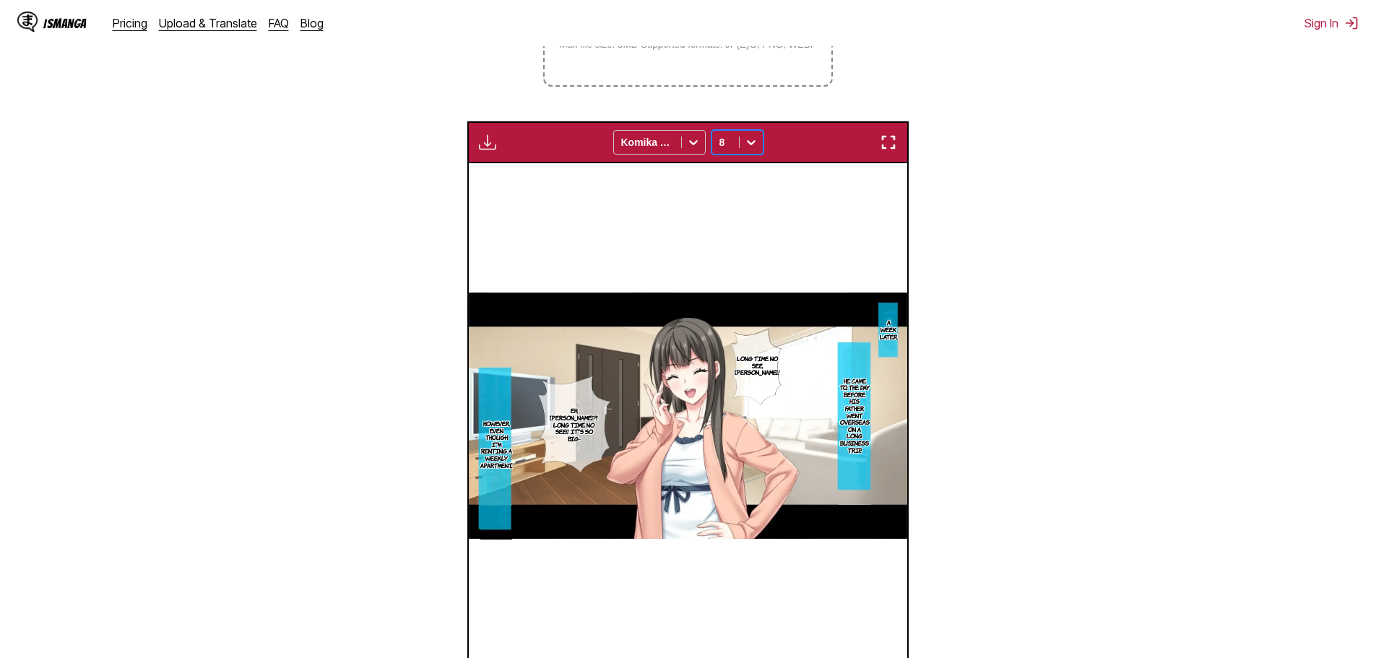
click at [748, 149] on icon at bounding box center [751, 142] width 14 height 14
click at [726, 221] on div "10" at bounding box center [737, 218] width 52 height 22
click at [748, 148] on icon at bounding box center [751, 142] width 14 height 14
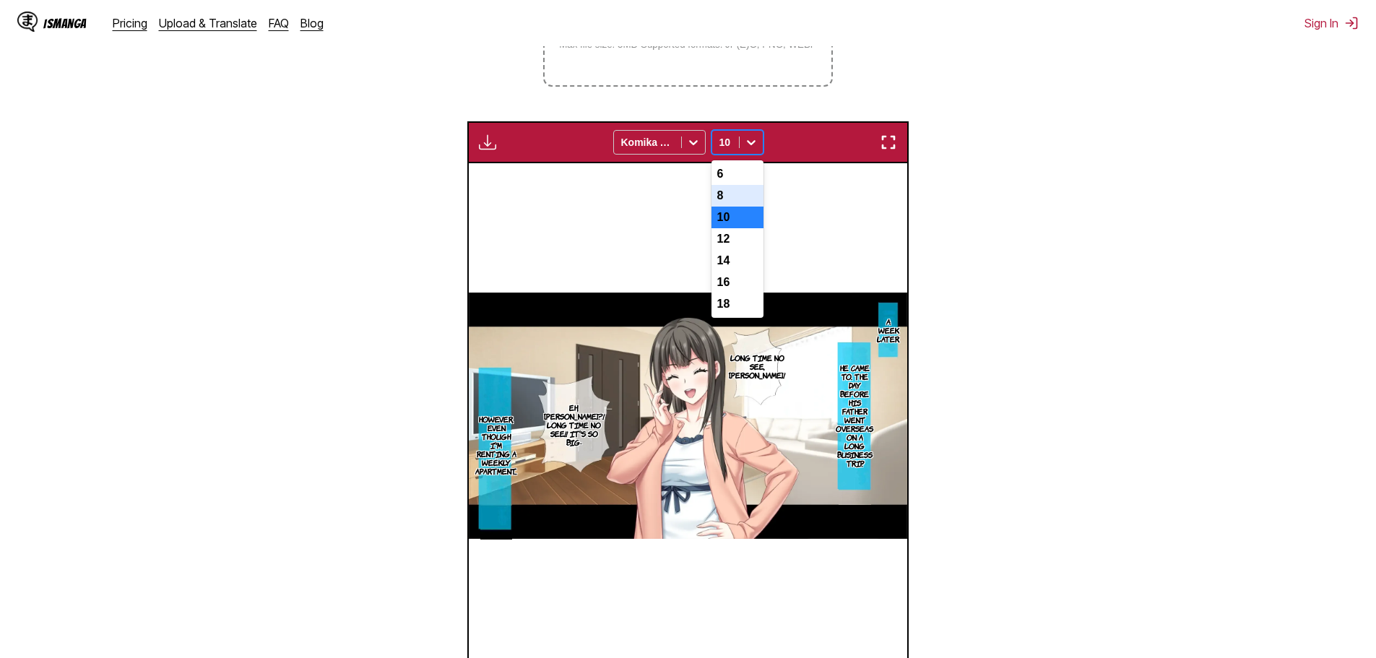
click at [721, 200] on div "8" at bounding box center [737, 196] width 52 height 22
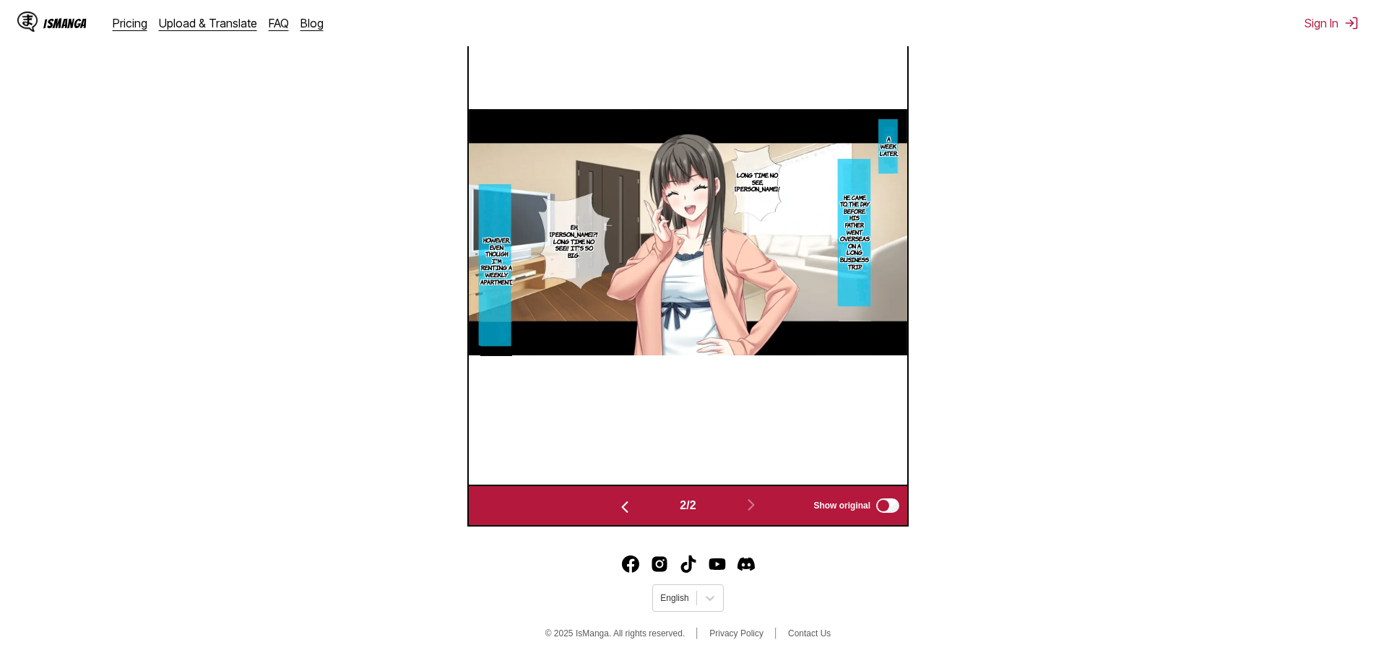
scroll to position [552, 0]
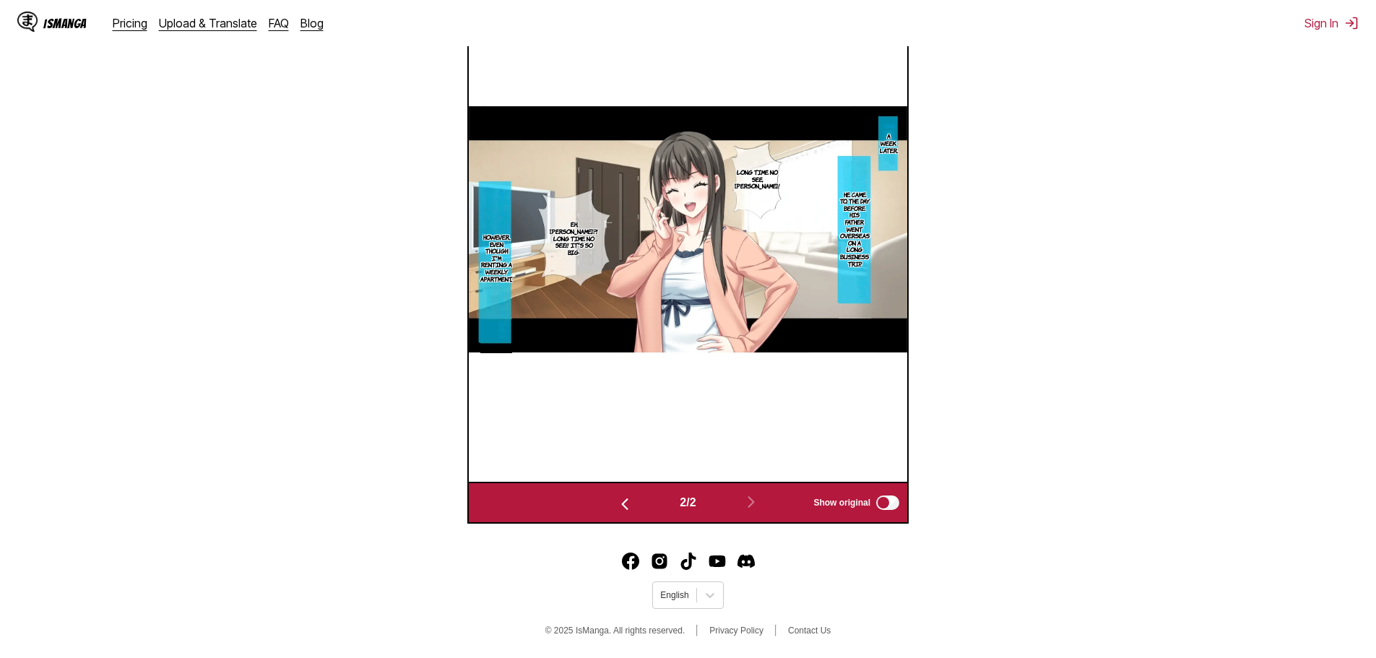
click at [627, 506] on img "button" at bounding box center [624, 503] width 17 height 17
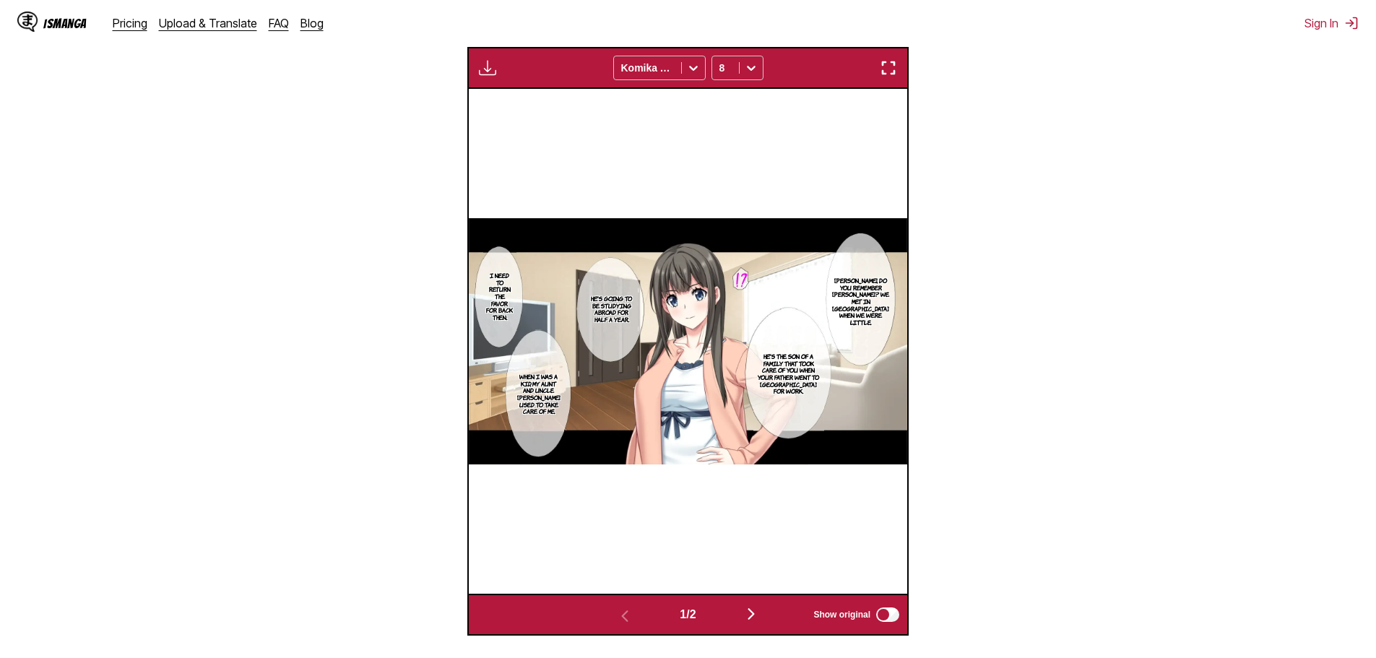
scroll to position [456, 0]
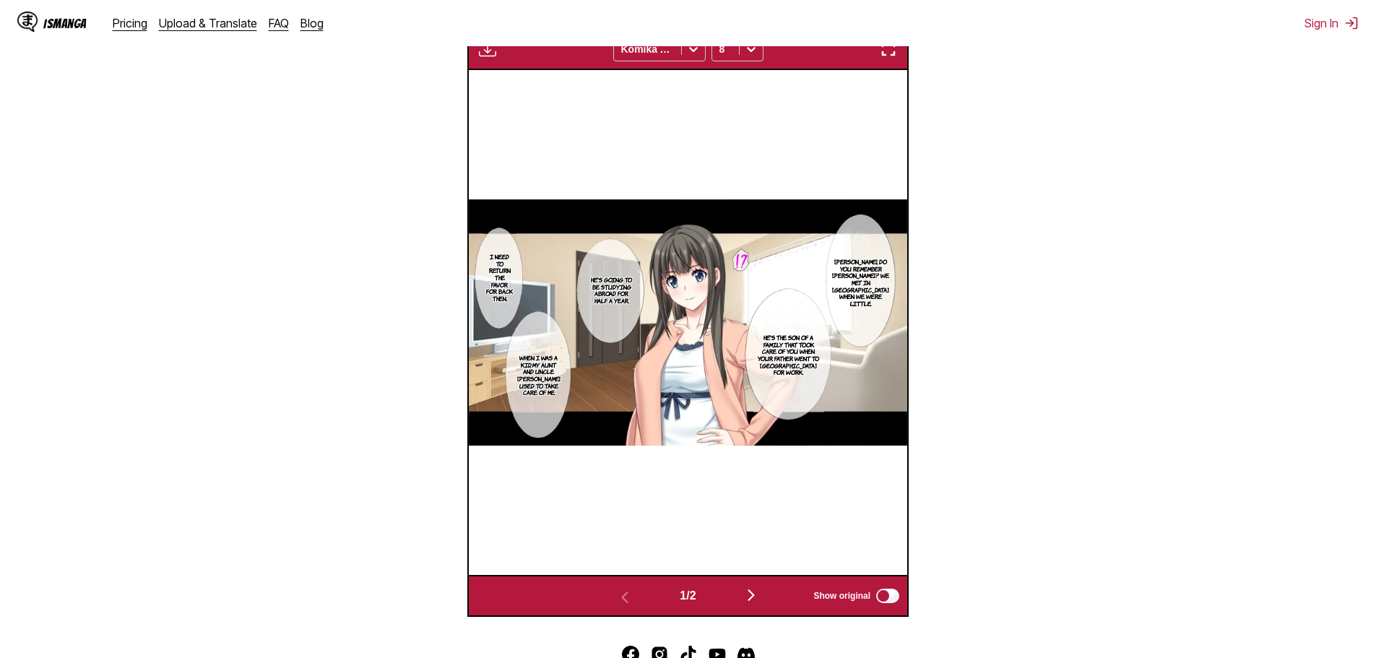
click at [746, 591] on img "button" at bounding box center [750, 594] width 17 height 17
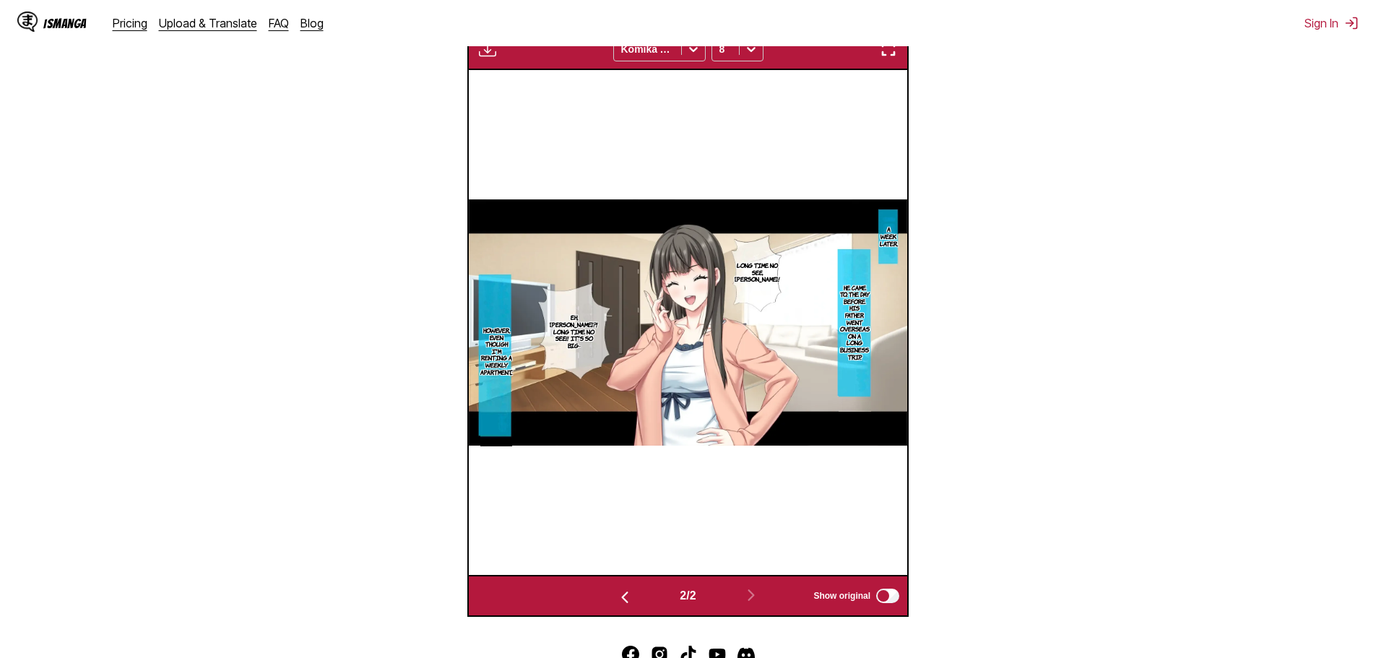
click at [615, 586] on div "2 / 2 Show original" at bounding box center [687, 596] width 441 height 42
click at [616, 588] on button "button" at bounding box center [624, 596] width 87 height 21
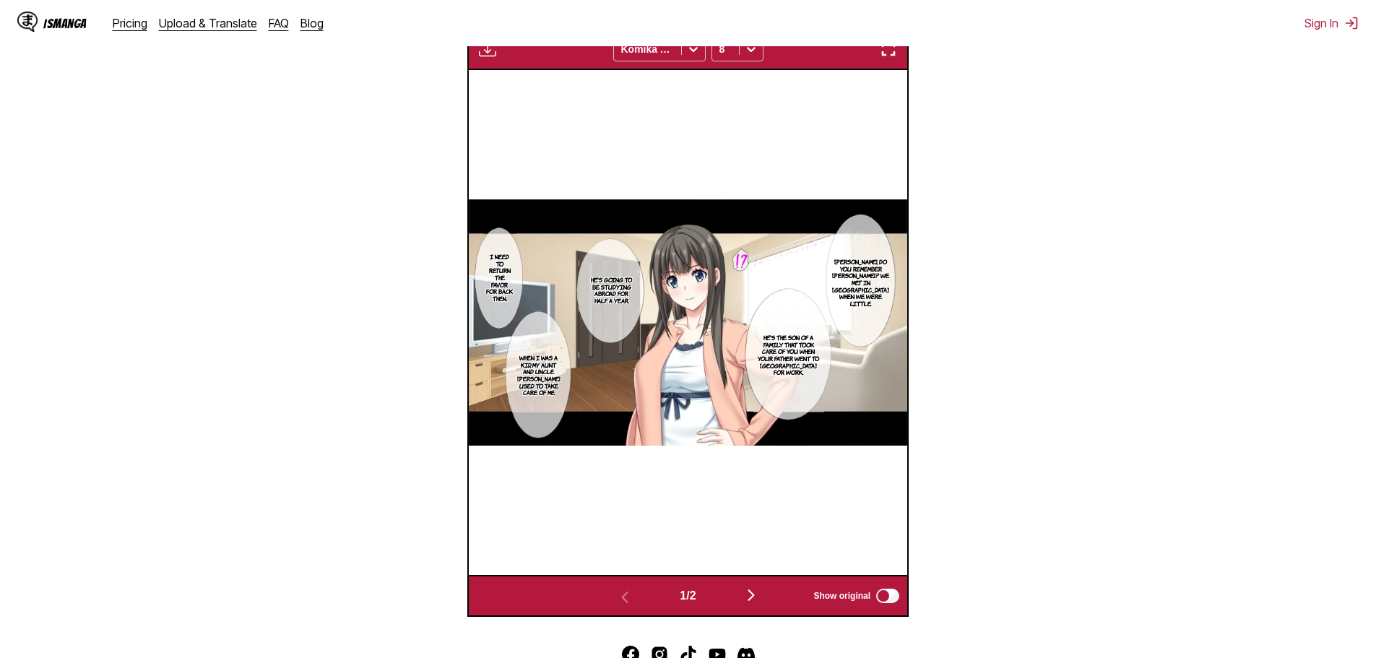
click at [750, 592] on img "button" at bounding box center [750, 594] width 17 height 17
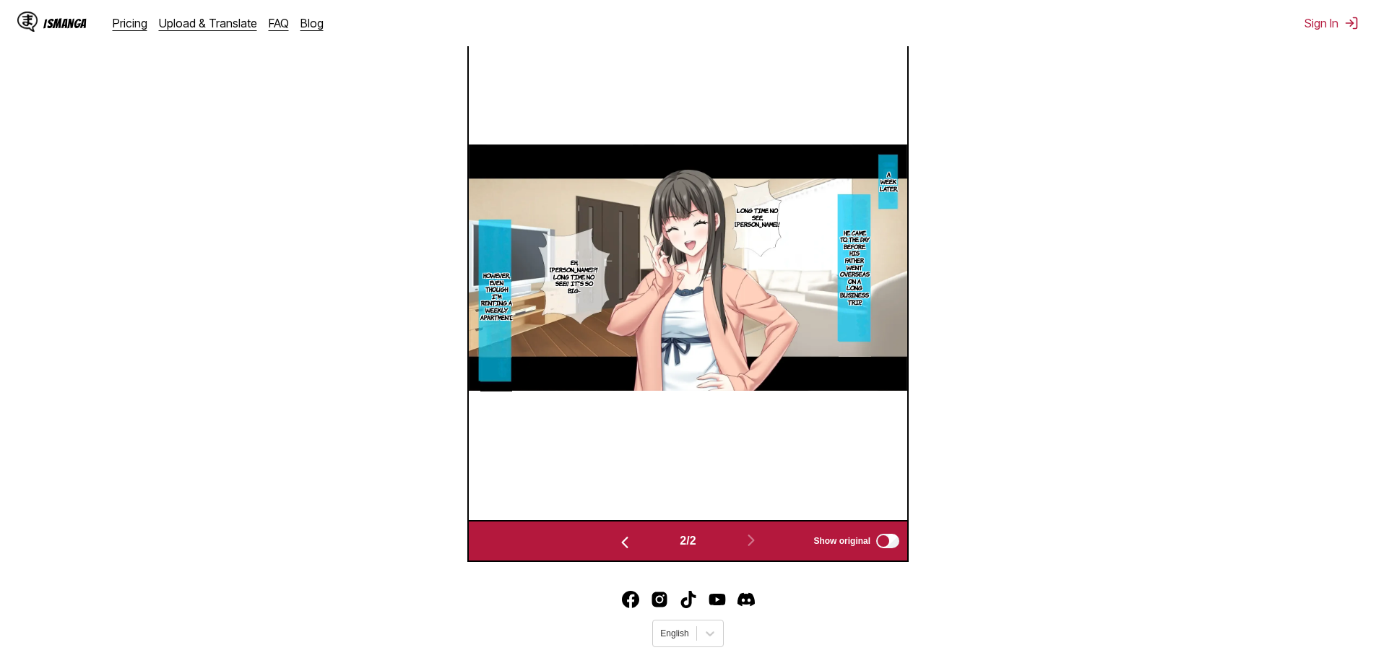
scroll to position [552, 0]
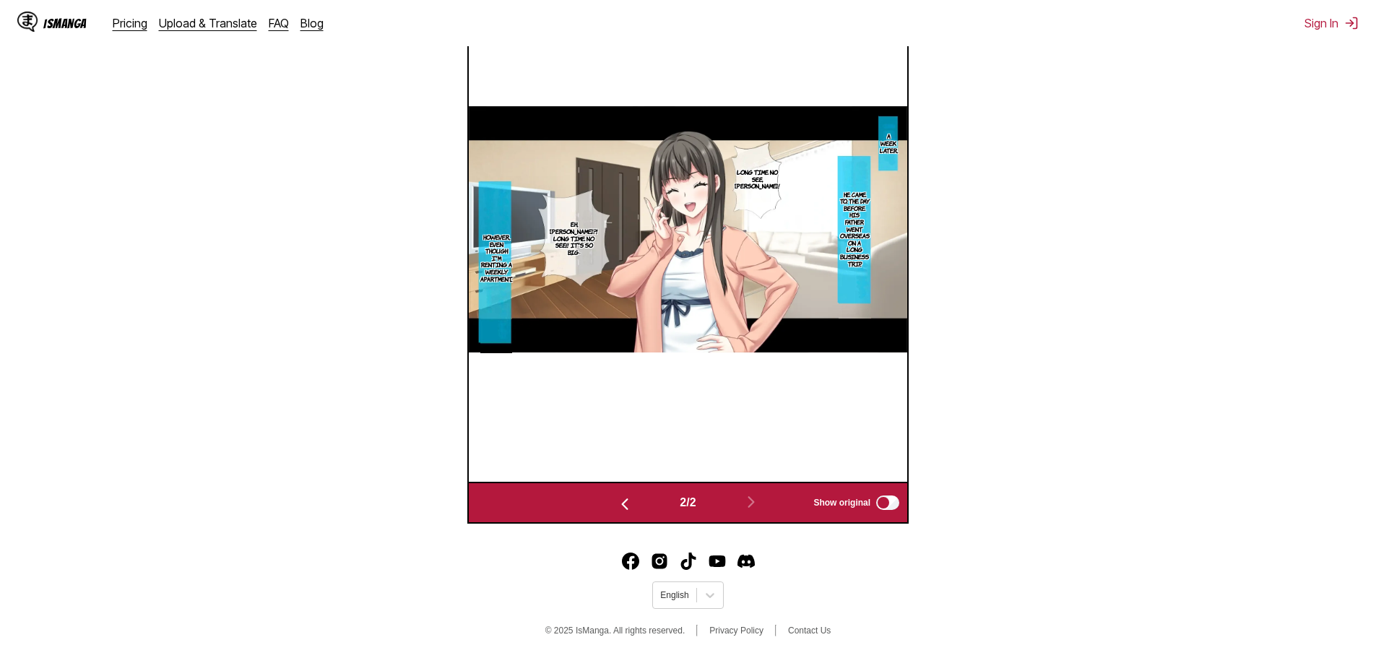
click at [619, 499] on img "button" at bounding box center [624, 503] width 17 height 17
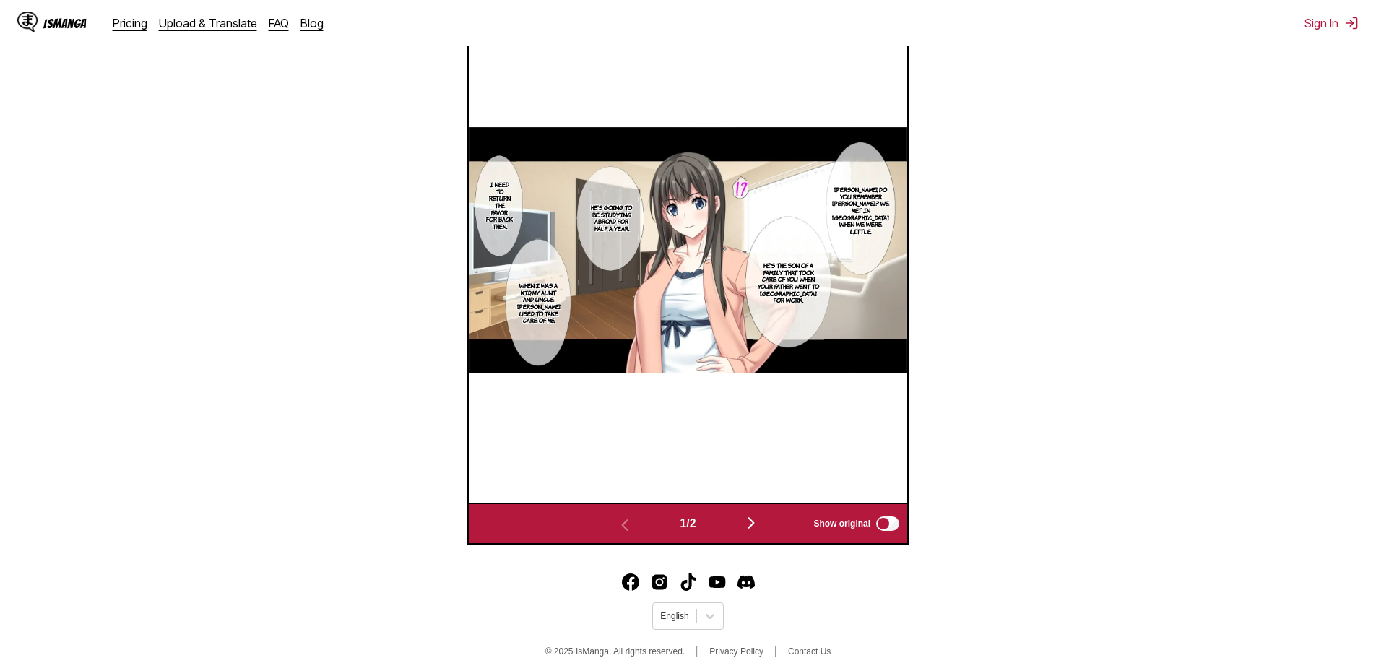
click at [752, 526] on img "button" at bounding box center [750, 522] width 17 height 17
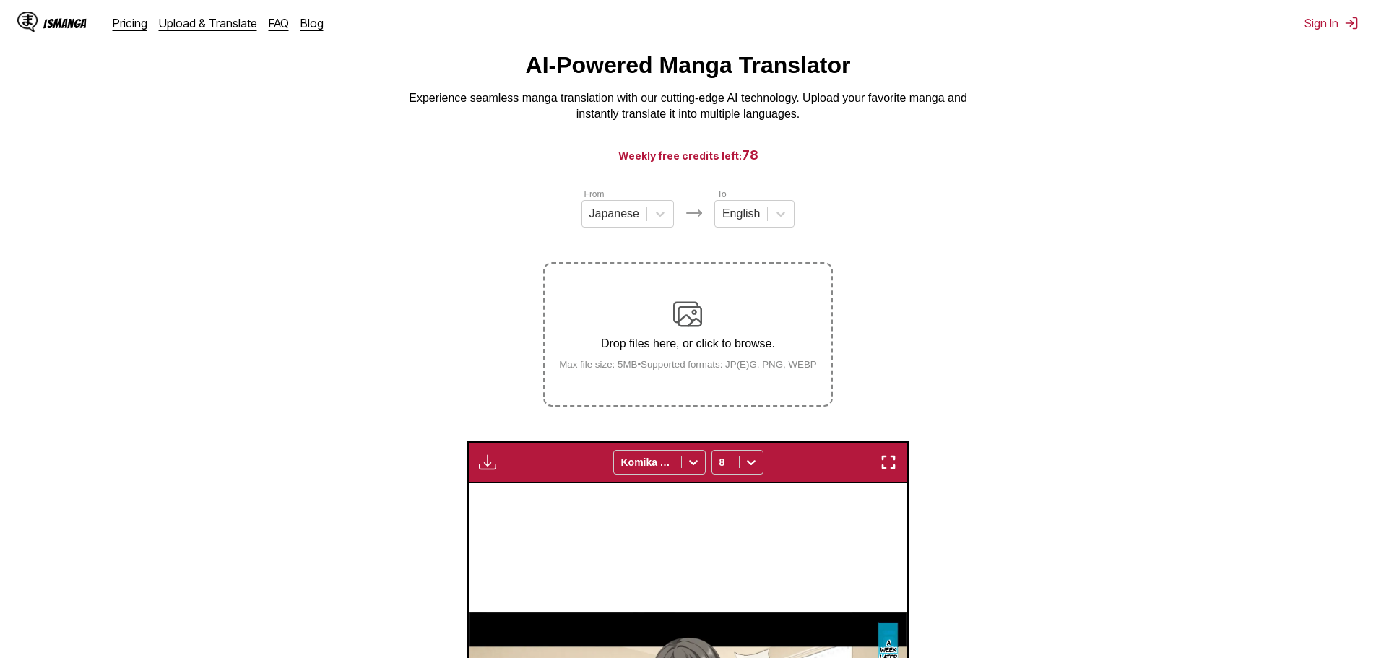
scroll to position [0, 0]
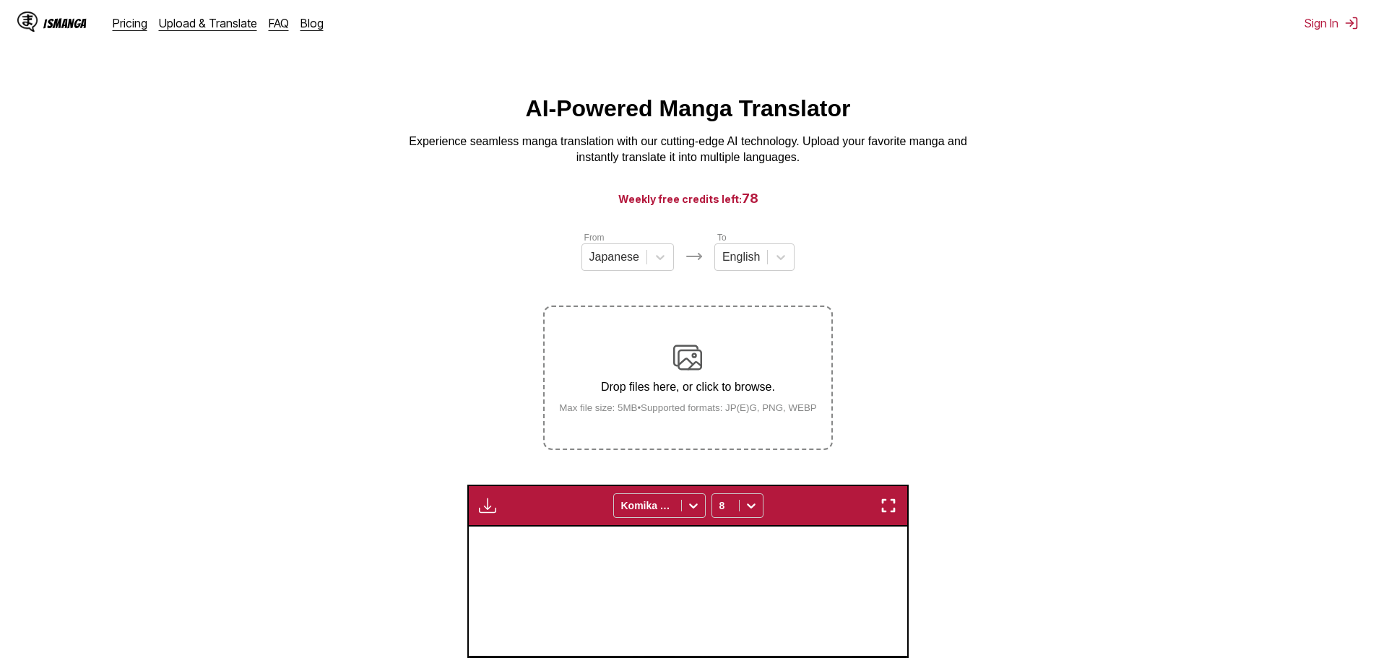
click at [697, 355] on img at bounding box center [687, 357] width 29 height 29
click at [0, 0] on input "Drop files here, or click to browse. Max file size: 5MB • Supported formats: JP…" at bounding box center [0, 0] width 0 height 0
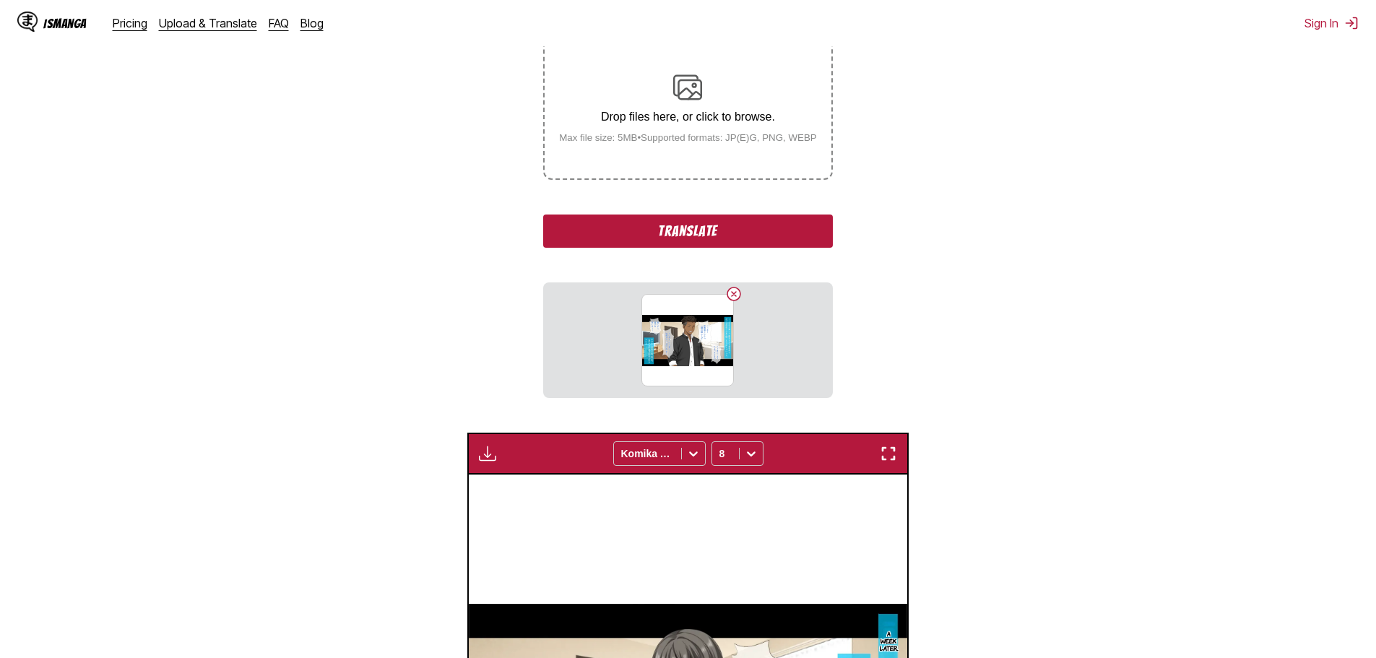
scroll to position [289, 0]
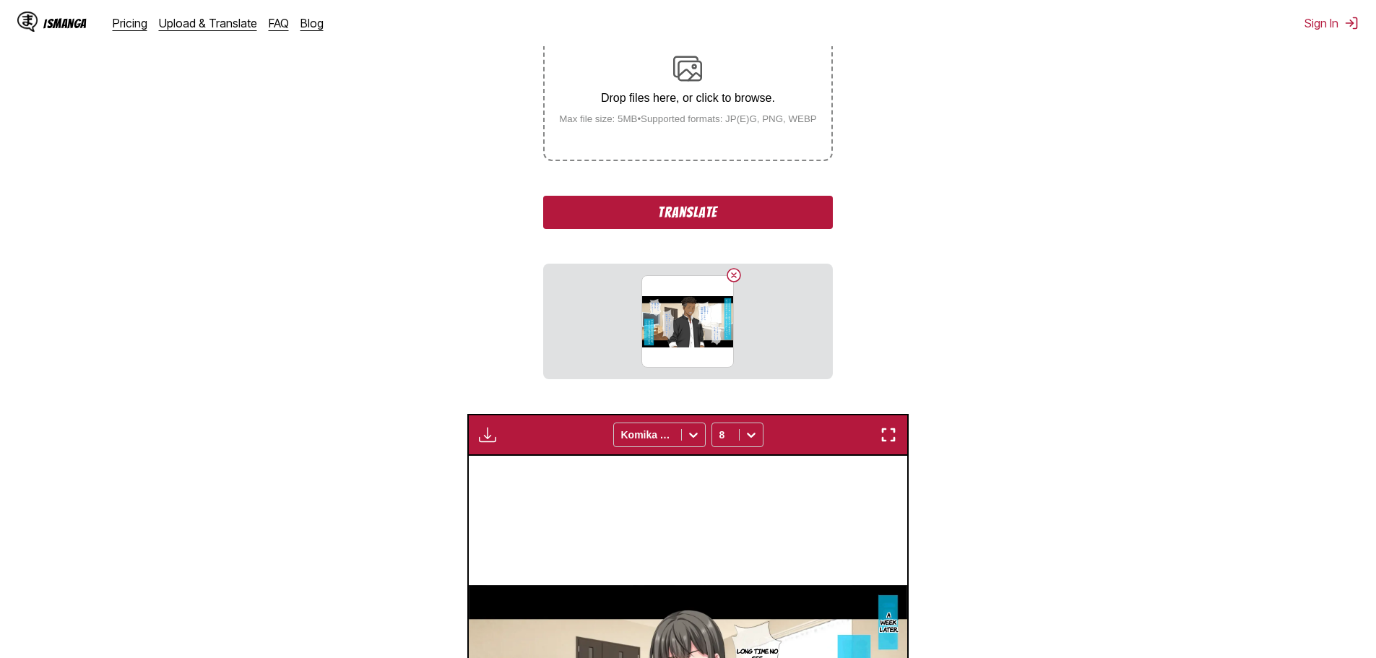
click at [672, 225] on button "Translate" at bounding box center [687, 212] width 289 height 33
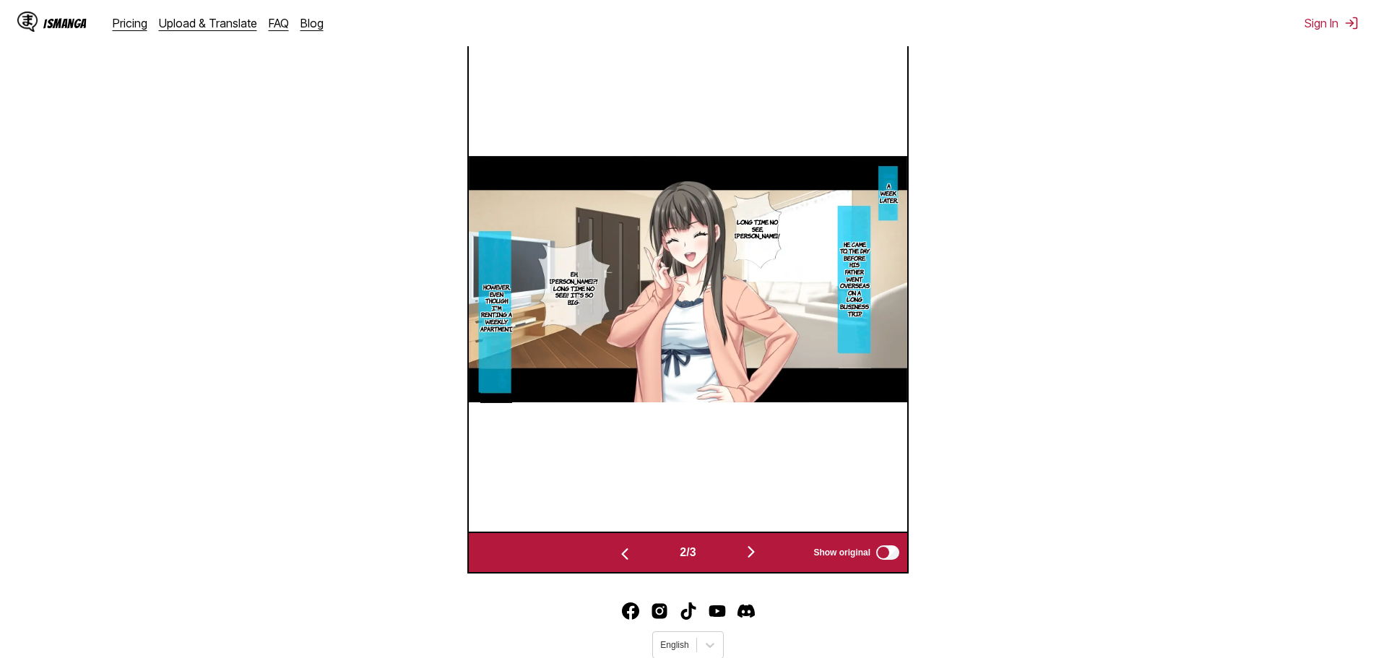
scroll to position [578, 0]
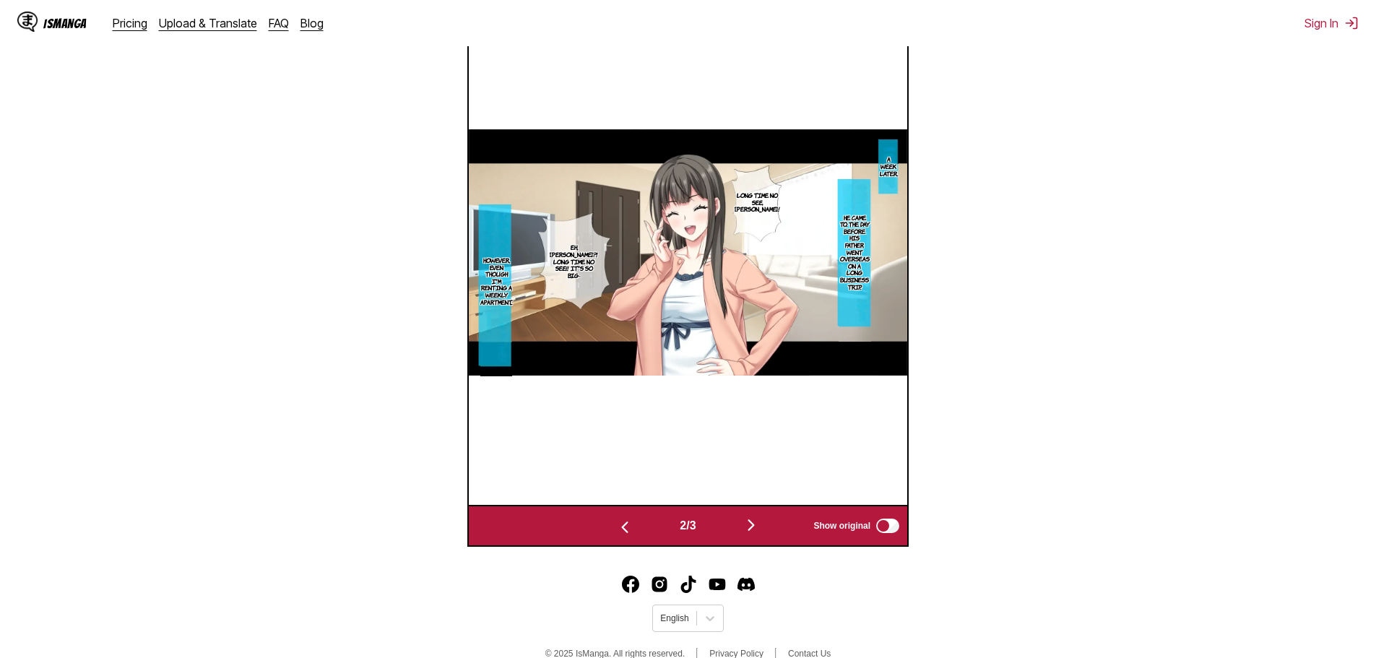
click at [754, 531] on img "button" at bounding box center [750, 524] width 17 height 17
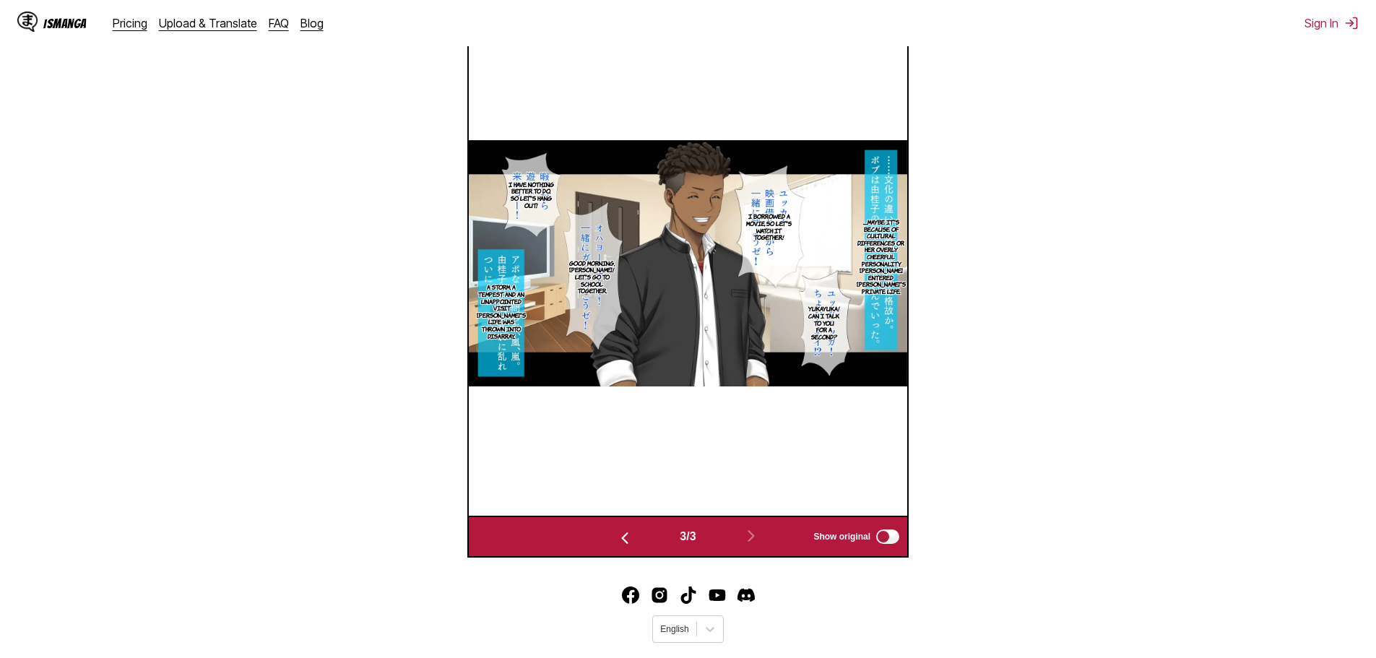
scroll to position [552, 0]
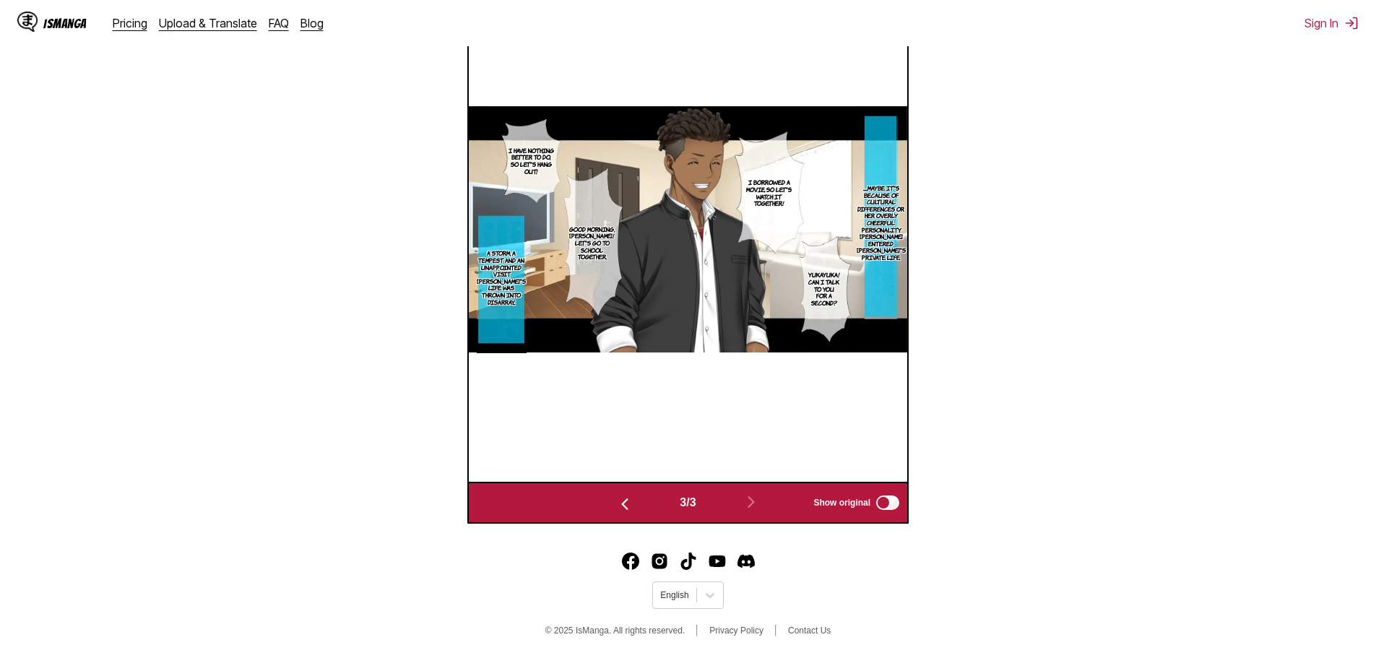
click at [616, 502] on img "button" at bounding box center [624, 503] width 17 height 17
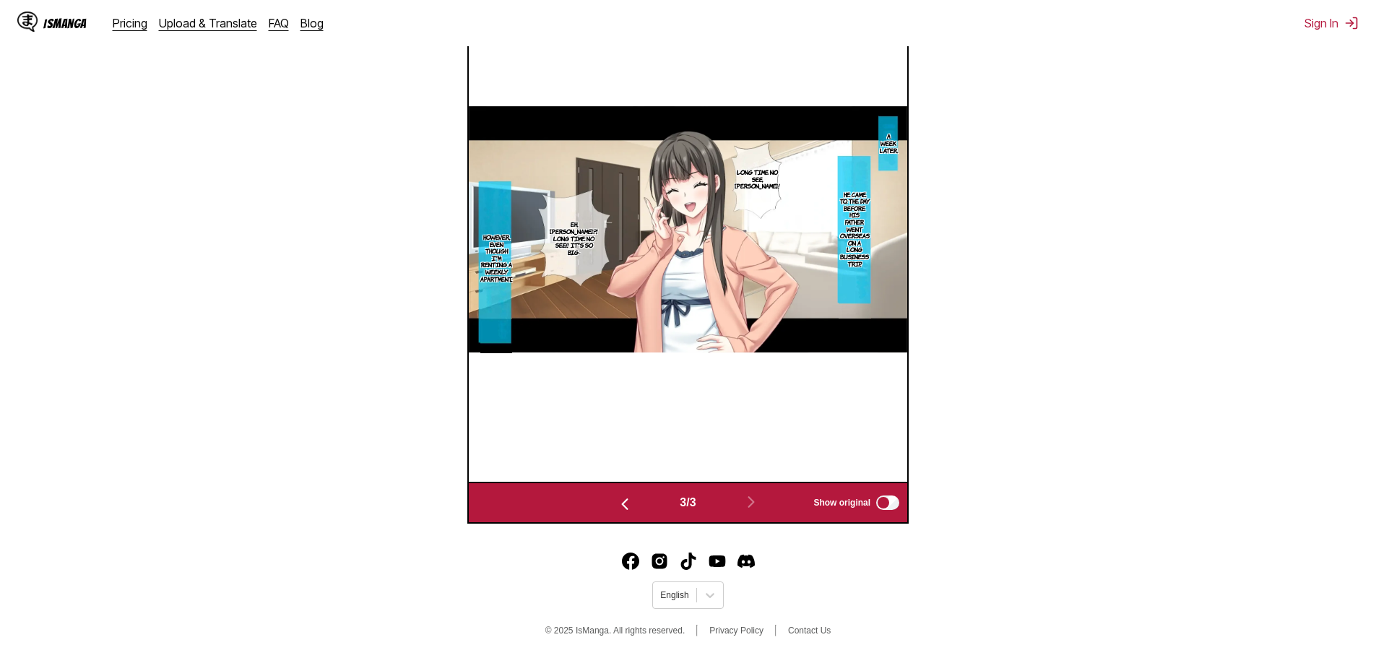
scroll to position [529, 0]
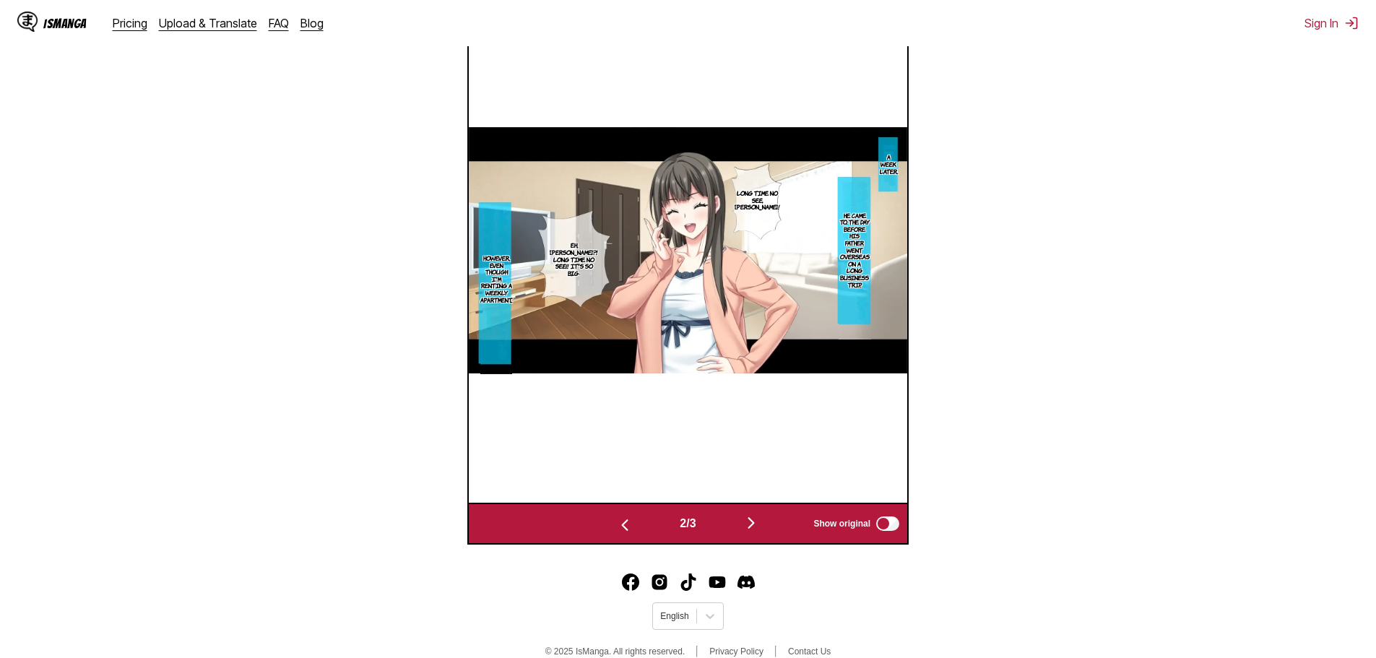
click at [753, 527] on img "button" at bounding box center [750, 522] width 17 height 17
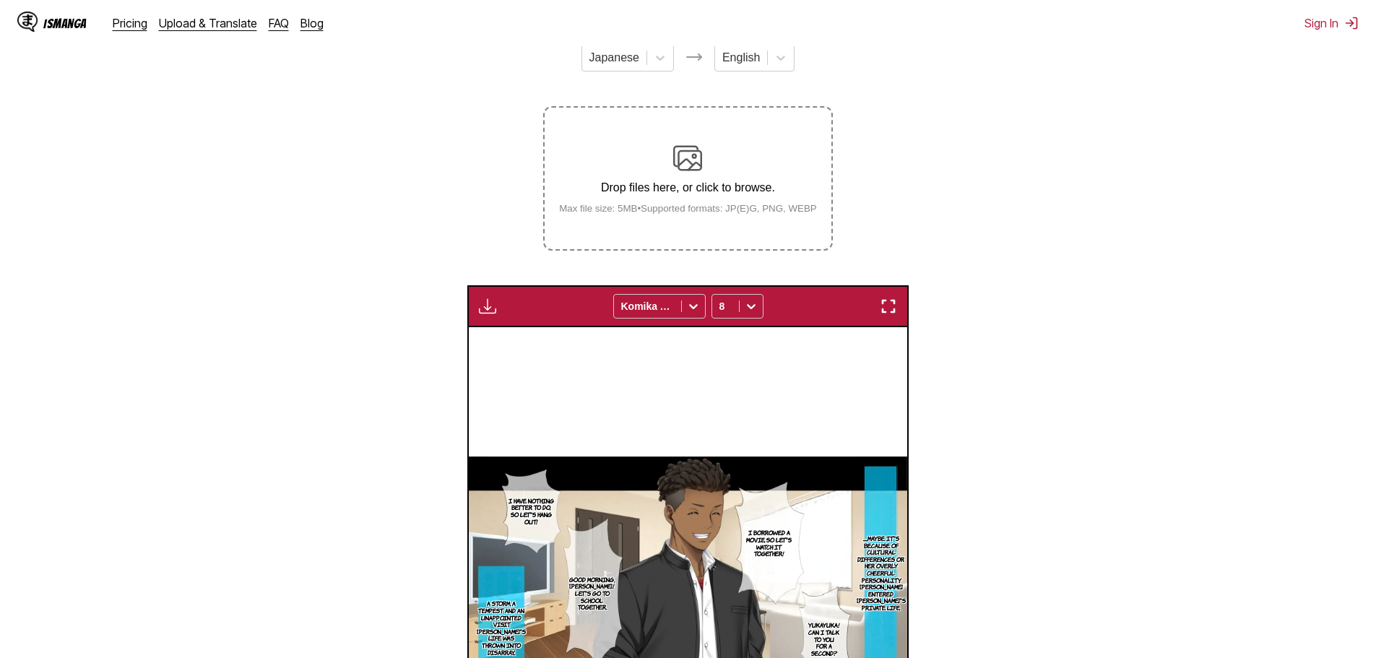
scroll to position [168, 0]
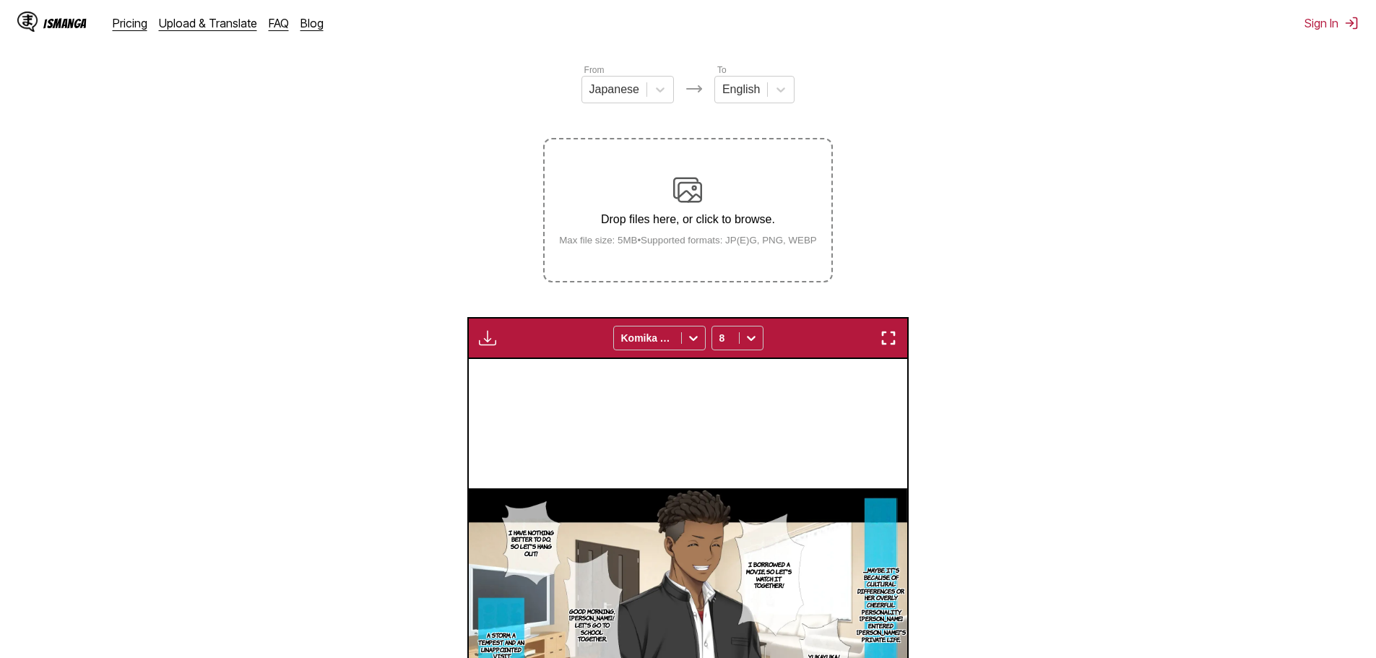
click at [761, 240] on small "Max file size: 5MB • Supported formats: JP(E)G, PNG, WEBP" at bounding box center [687, 240] width 281 height 11
click at [0, 0] on input "Drop files here, or click to browse. Max file size: 5MB • Supported formats: JP…" at bounding box center [0, 0] width 0 height 0
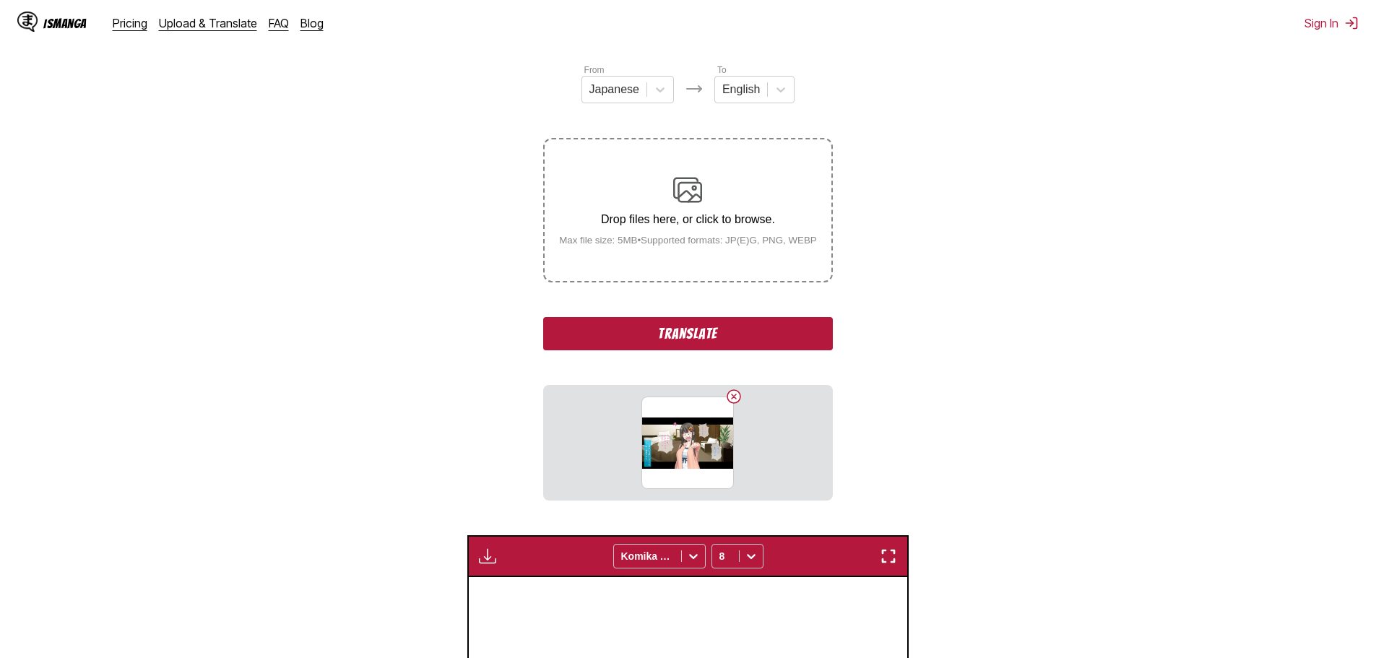
click at [769, 336] on button "Translate" at bounding box center [687, 333] width 289 height 33
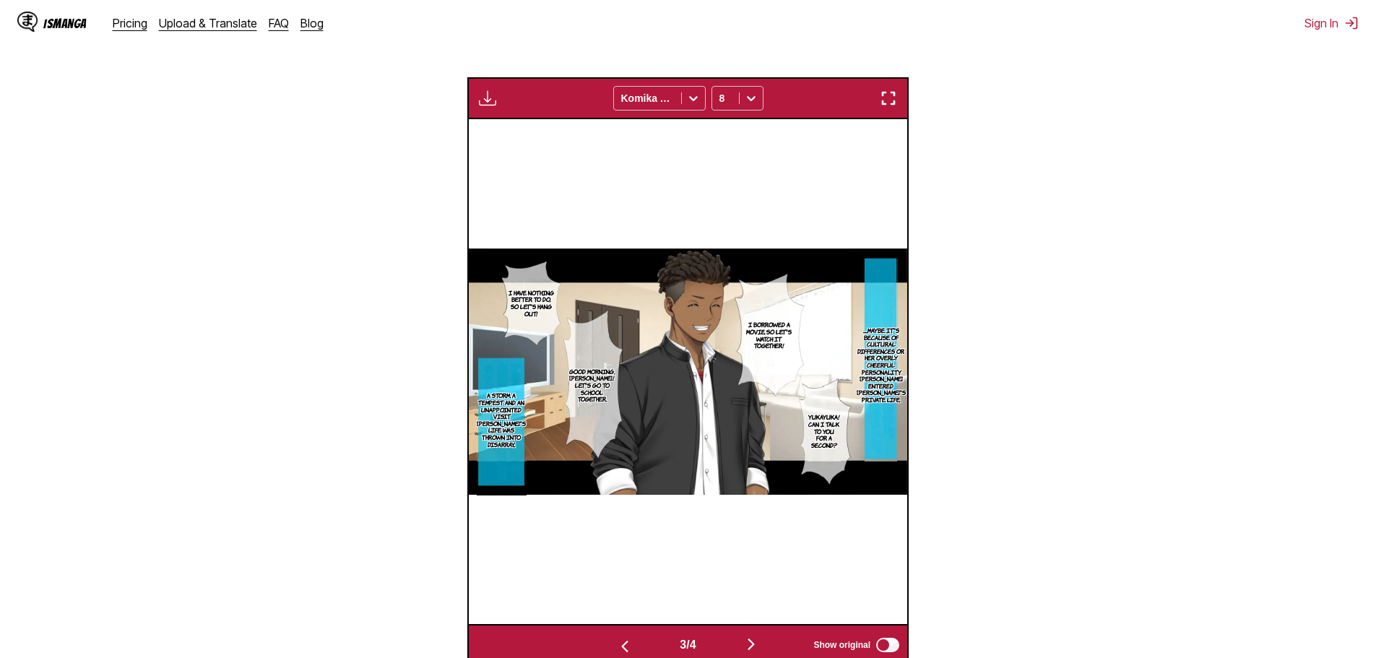
scroll to position [529, 0]
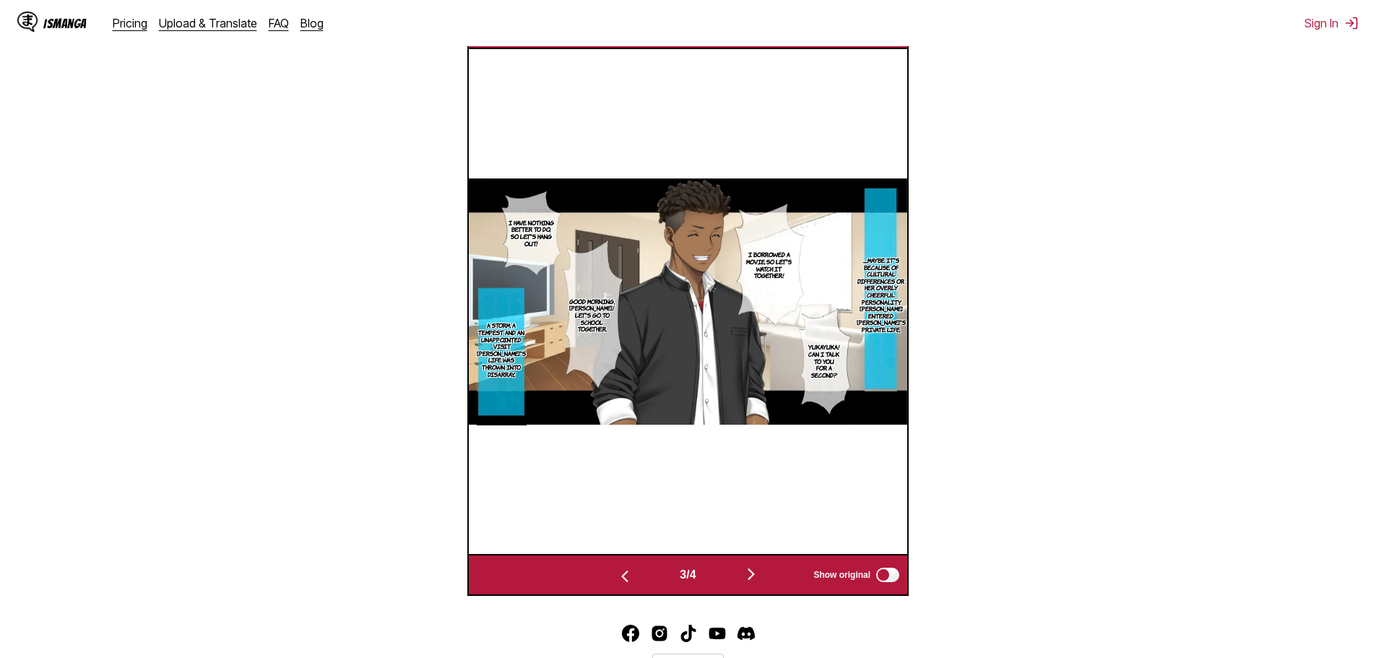
click at [749, 576] on img "button" at bounding box center [750, 573] width 17 height 17
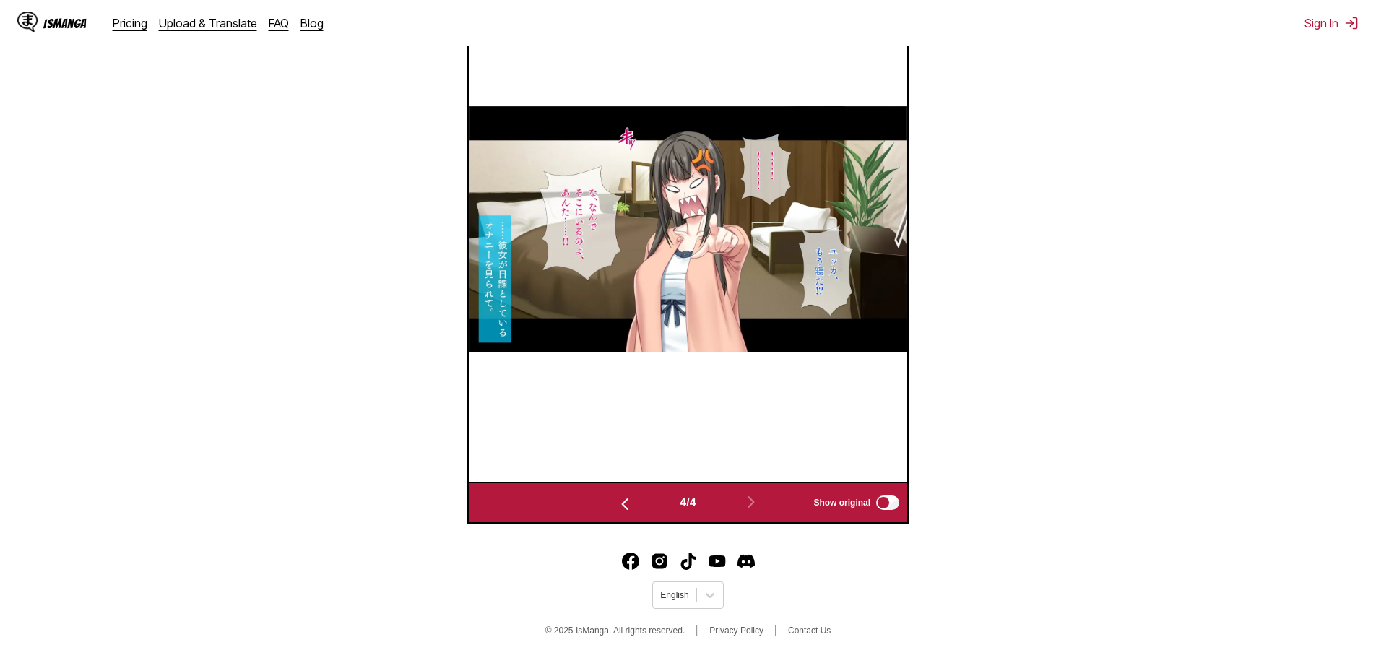
scroll to position [552, 0]
click at [630, 502] on button "button" at bounding box center [624, 502] width 87 height 21
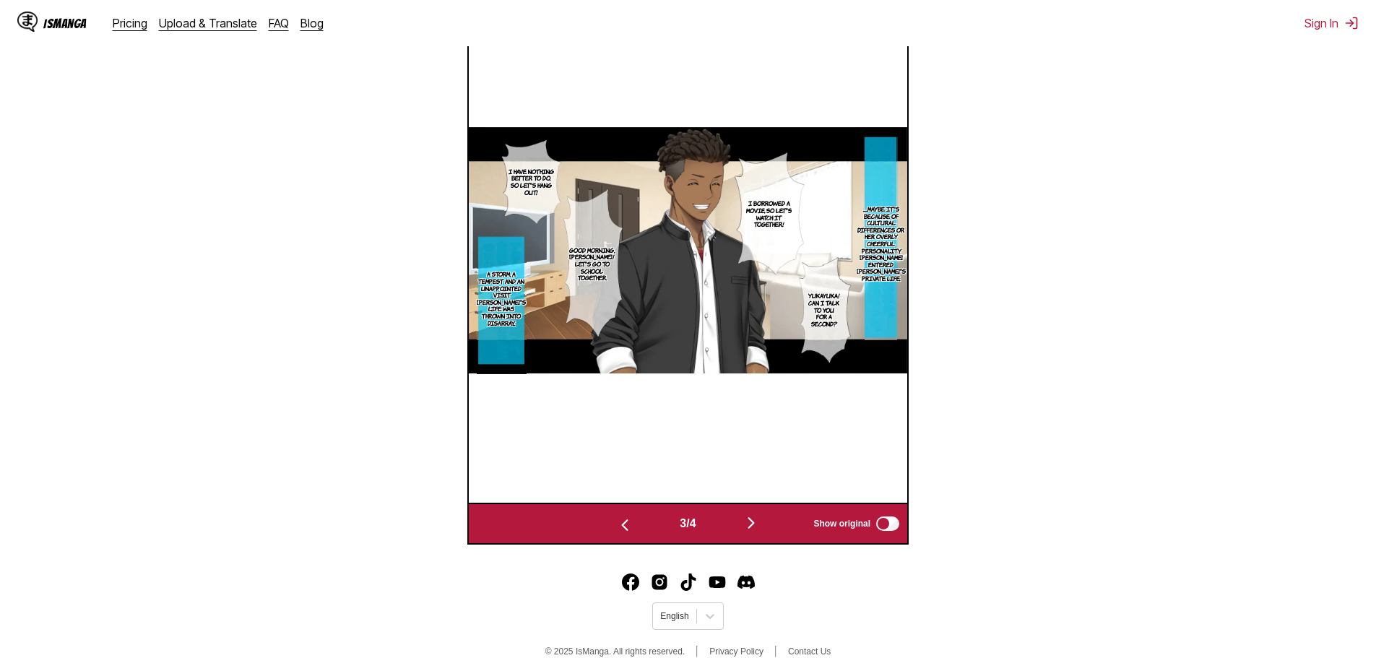
click at [752, 521] on img "button" at bounding box center [750, 522] width 17 height 17
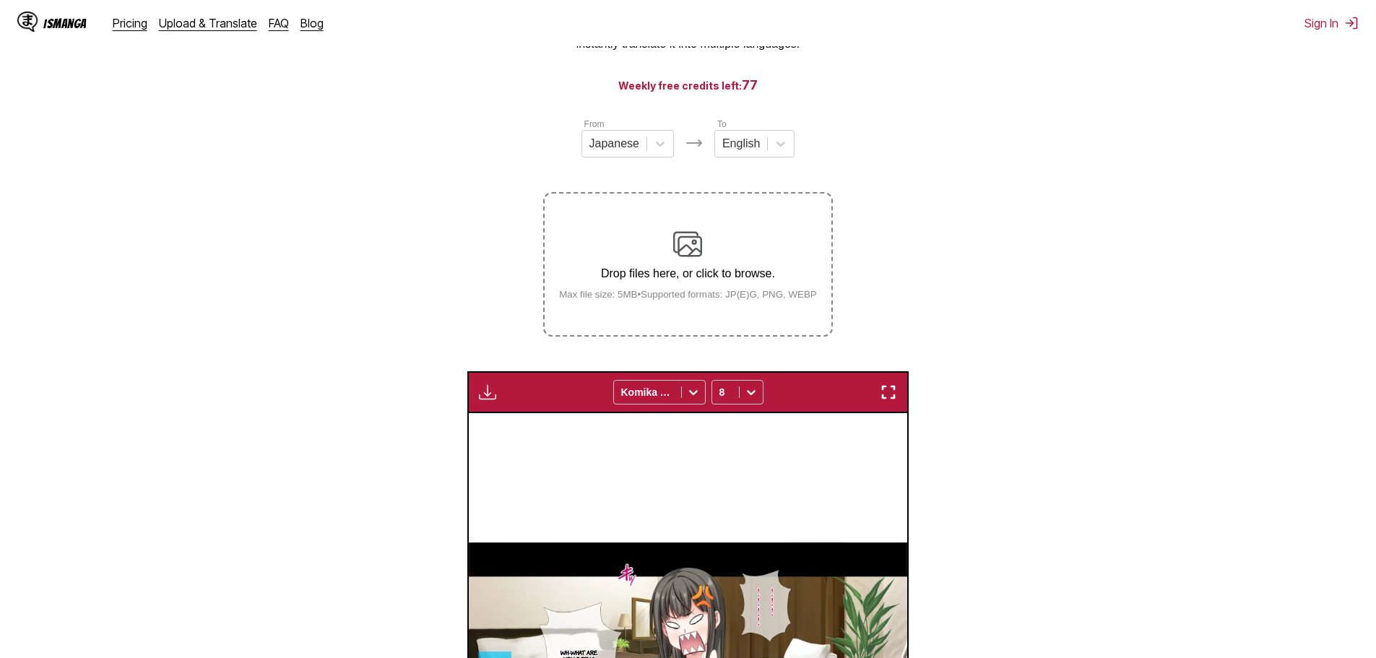
scroll to position [72, 0]
